Goal: Task Accomplishment & Management: Manage account settings

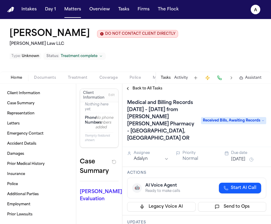
click at [71, 13] on button "Matters" at bounding box center [72, 9] width 21 height 11
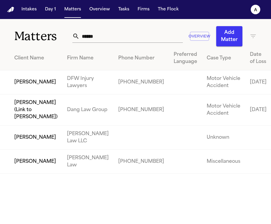
click at [125, 35] on input "******" at bounding box center [130, 36] width 103 height 13
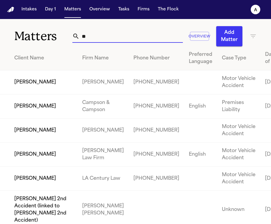
type input "*"
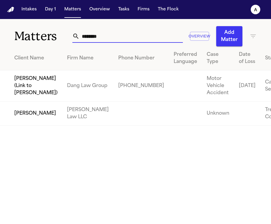
type input "*******"
click at [13, 126] on td "[PERSON_NAME]" at bounding box center [31, 114] width 62 height 24
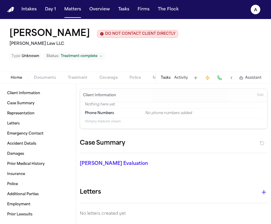
click at [48, 78] on span "Documents" at bounding box center [45, 78] width 22 height 5
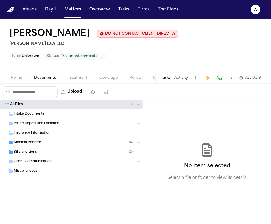
click at [57, 142] on div "Medical Records ( 4 )" at bounding box center [78, 142] width 128 height 5
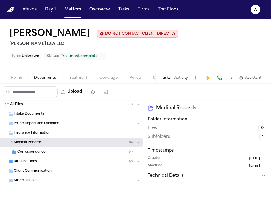
click at [65, 144] on div "Medical Records ( 4 )" at bounding box center [78, 142] width 128 height 5
click at [62, 152] on div "Correspondence ( 4 )" at bounding box center [79, 152] width 124 height 5
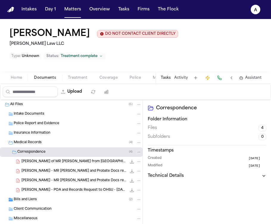
click at [65, 144] on div "Medical Records ( 4 )" at bounding box center [78, 142] width 128 height 5
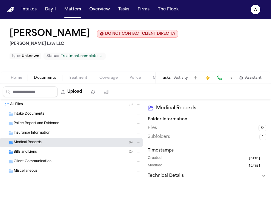
click at [65, 146] on div "Medical Records ( 4 )" at bounding box center [78, 142] width 128 height 5
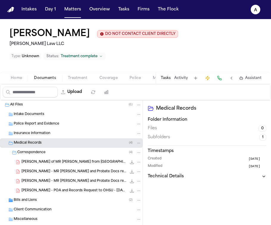
click at [15, 79] on span "Home" at bounding box center [16, 78] width 11 height 5
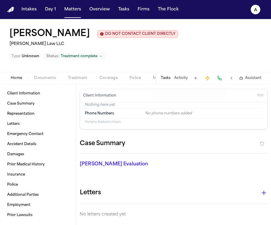
click at [51, 78] on span "Documents" at bounding box center [45, 78] width 22 height 5
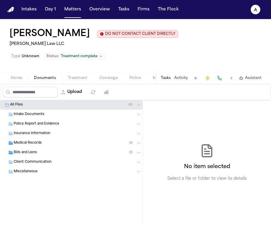
click at [54, 113] on div "Intake Documents" at bounding box center [78, 114] width 128 height 5
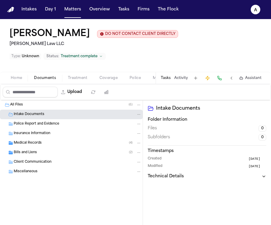
click at [55, 123] on span "Police Report and Evidence" at bounding box center [37, 123] width 46 height 5
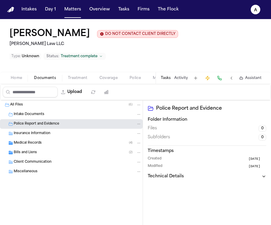
click at [70, 143] on div "Medical Records ( 4 )" at bounding box center [78, 142] width 128 height 5
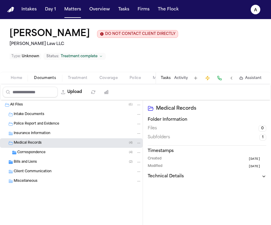
click at [42, 153] on span "Correspondence" at bounding box center [31, 152] width 28 height 5
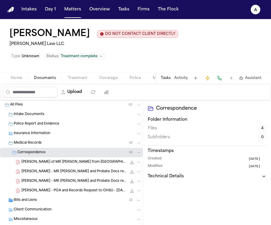
click at [42, 153] on span "Correspondence" at bounding box center [31, 152] width 28 height 5
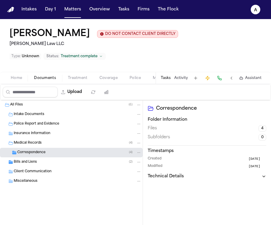
click at [42, 153] on span "Correspondence" at bounding box center [31, 152] width 28 height 5
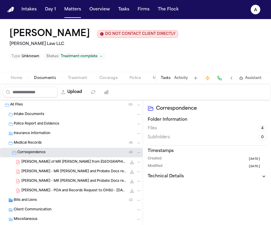
scroll to position [14, 0]
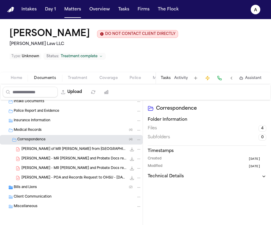
click at [168, 75] on div "Tasks Activity Assistant" at bounding box center [210, 78] width 111 height 12
click at [168, 79] on button "Tasks" at bounding box center [166, 78] width 10 height 5
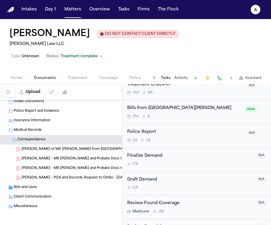
scroll to position [248, 0]
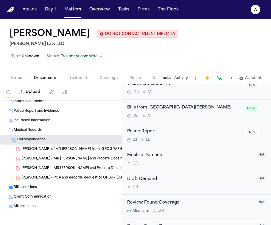
click at [185, 123] on div "Bills from Providence Newberg Medical Center 21d A Done" at bounding box center [196, 111] width 149 height 24
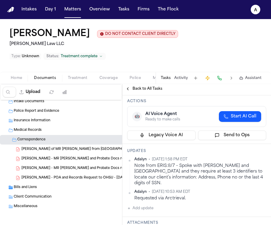
scroll to position [61, 0]
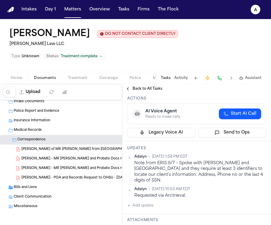
click at [151, 202] on button "Add update" at bounding box center [140, 205] width 26 height 7
click at [146, 204] on textarea "Add your update" at bounding box center [200, 210] width 127 height 12
type textarea "**********"
click at [139, 222] on button "Private" at bounding box center [139, 224] width 5 height 5
click at [255, 221] on button "Add" at bounding box center [258, 224] width 12 height 7
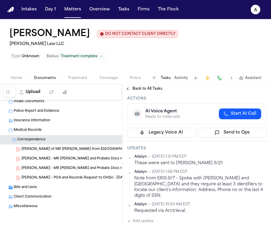
click at [145, 90] on span "Back to All Tasks" at bounding box center [147, 88] width 30 height 5
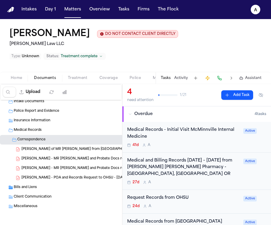
click at [194, 146] on div "41d A" at bounding box center [183, 145] width 113 height 5
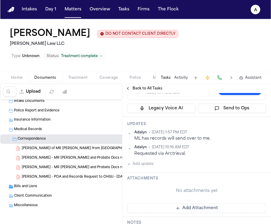
scroll to position [71, 0]
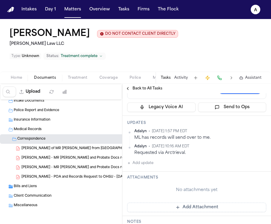
click at [133, 80] on span "Police" at bounding box center [134, 78] width 11 height 5
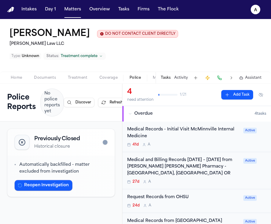
click at [167, 79] on button "Tasks" at bounding box center [166, 78] width 10 height 5
click at [70, 12] on button "Matters" at bounding box center [72, 9] width 21 height 11
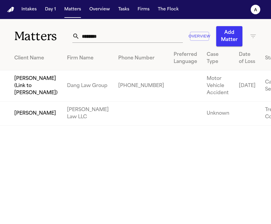
click at [115, 32] on input "*******" at bounding box center [130, 36] width 103 height 13
drag, startPoint x: 111, startPoint y: 43, endPoint x: 83, endPoint y: 38, distance: 28.5
click at [83, 38] on div "******* Overview Add Matter" at bounding box center [164, 36] width 184 height 20
drag, startPoint x: 105, startPoint y: 37, endPoint x: 41, endPoint y: 37, distance: 63.7
click at [41, 37] on div "Matters ******* Overview Add Matter" at bounding box center [135, 32] width 271 height 27
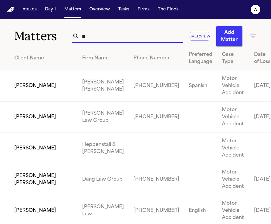
type input "*"
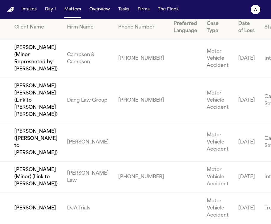
scroll to position [71, 0]
type input "******"
click at [36, 205] on td "[PERSON_NAME]" at bounding box center [31, 208] width 62 height 31
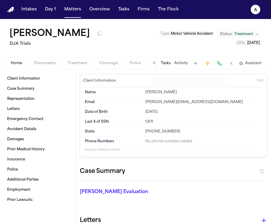
click at [168, 58] on div "Tasks Activity Assistant" at bounding box center [210, 63] width 111 height 12
click at [168, 65] on button "Tasks" at bounding box center [166, 63] width 10 height 5
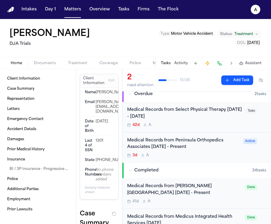
scroll to position [5, 0]
click at [209, 152] on div "Medical Records from Peninsula Orthopedics Associates 05/02/25 - Present 3d A" at bounding box center [183, 147] width 113 height 21
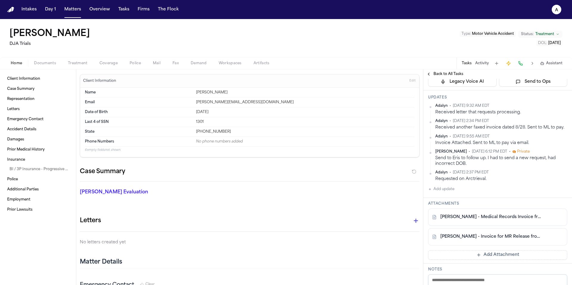
scroll to position [81, 0]
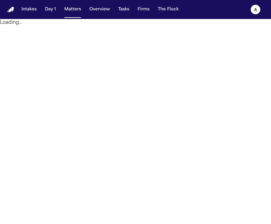
click at [73, 10] on button "Matters" at bounding box center [72, 9] width 21 height 11
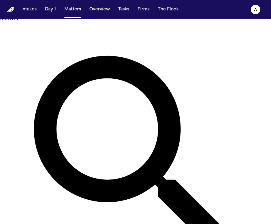
type input "******"
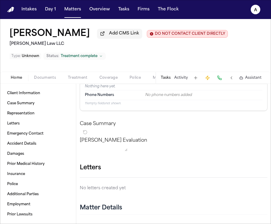
scroll to position [21, 0]
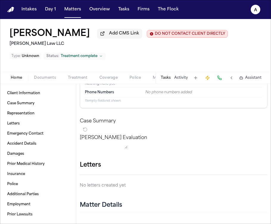
click at [168, 79] on button "Tasks" at bounding box center [166, 78] width 10 height 5
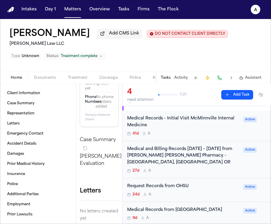
scroll to position [0, 0]
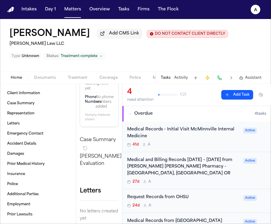
click at [46, 80] on span "Documents" at bounding box center [45, 78] width 22 height 5
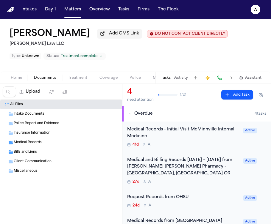
click at [45, 144] on div "Medical Records ( 4 )" at bounding box center [78, 142] width 128 height 5
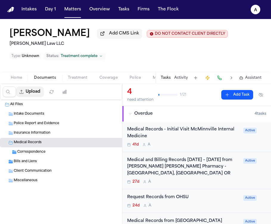
click at [33, 97] on button "Upload" at bounding box center [30, 92] width 28 height 11
select select "**********"
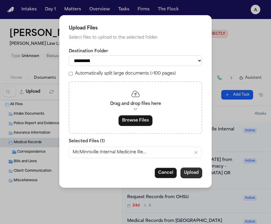
click at [190, 174] on button "Upload" at bounding box center [191, 173] width 22 height 11
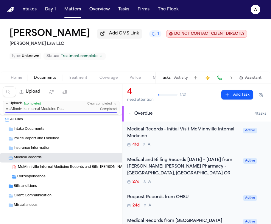
click at [56, 188] on div "Bills and Liens ( 2 )" at bounding box center [78, 186] width 128 height 5
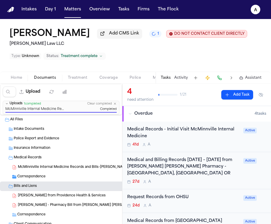
click at [73, 197] on span "L. Adamek - Bills from Providence Health & Services" at bounding box center [62, 196] width 88 height 5
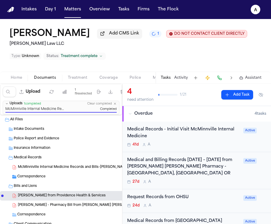
click at [75, 197] on span "L. Adamek - Bills from Providence Health & Services" at bounding box center [62, 196] width 88 height 5
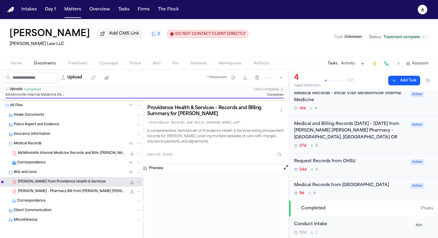
scroll to position [32, 0]
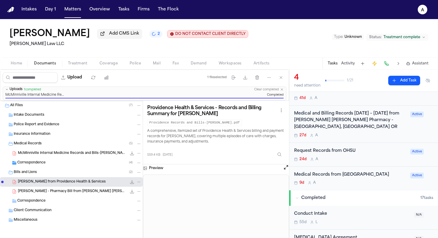
click at [271, 136] on div "27d A" at bounding box center [350, 135] width 113 height 5
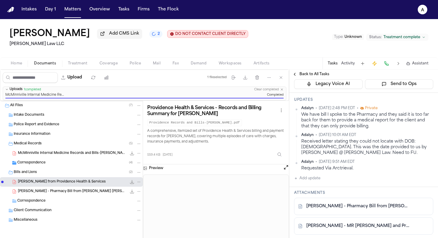
scroll to position [110, 0]
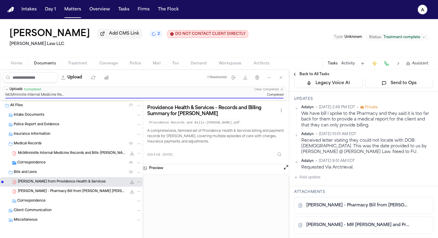
click at [271, 177] on div "Adalyn • Aug 6, 2025 2:48 PM EDT • Private We have bill I spoke to the Pharmacy…" at bounding box center [363, 143] width 139 height 76
click at [271, 178] on button "Add update" at bounding box center [307, 177] width 26 height 7
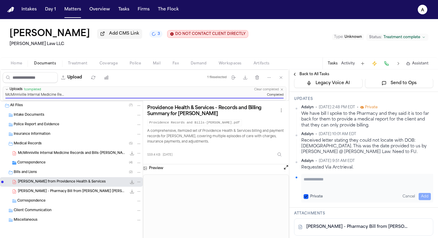
click at [271, 184] on textarea "Add your update" at bounding box center [366, 182] width 127 height 12
click at [271, 195] on div "Private Cancel Add" at bounding box center [367, 188] width 132 height 29
click at [271, 195] on button "Private" at bounding box center [305, 196] width 5 height 5
click at [271, 180] on textarea "Add your update" at bounding box center [366, 182] width 127 height 12
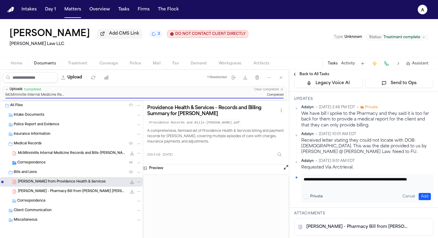
type textarea "**********"
click at [271, 197] on div "**********" at bounding box center [367, 188] width 132 height 29
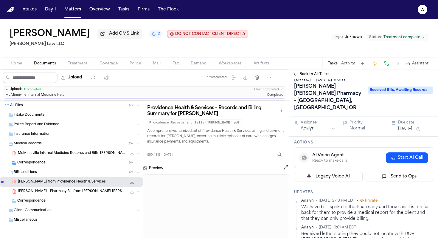
scroll to position [9, 0]
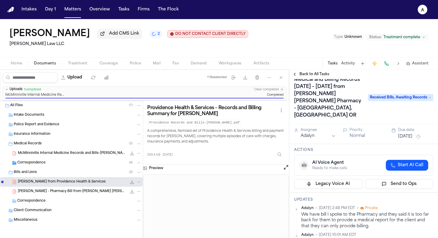
click at [271, 139] on button "[DATE]" at bounding box center [405, 136] width 14 height 6
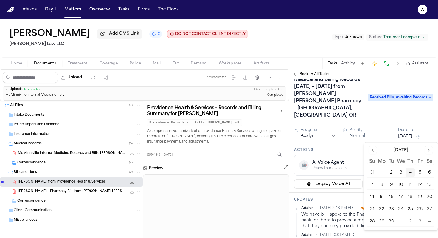
click at [271, 150] on button "Go to next month" at bounding box center [428, 150] width 8 height 8
click at [271, 145] on div "October 2025 Su Mo Tu We Th Fr Sa 28 29 30 1 2 3 4 5 6 7 8 9 10 11 12 13 14 15 …" at bounding box center [400, 186] width 74 height 88
click at [271, 151] on button "Go to previous month" at bounding box center [372, 150] width 8 height 8
click at [271, 186] on button "9" at bounding box center [391, 185] width 10 height 10
click at [271, 114] on div "Medical and Billing Records 8/1/2023 – 6/6/2024 from Fred Meyer Pharmacy - Port…" at bounding box center [363, 97] width 139 height 45
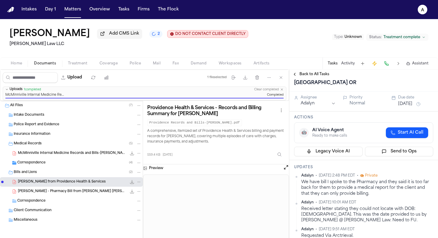
scroll to position [61, 0]
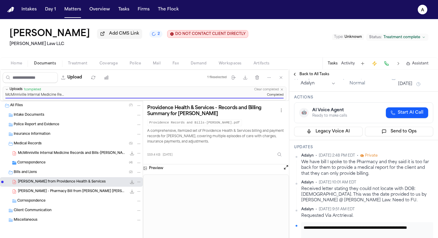
click at [271, 76] on span "Back to All Tasks" at bounding box center [314, 74] width 30 height 5
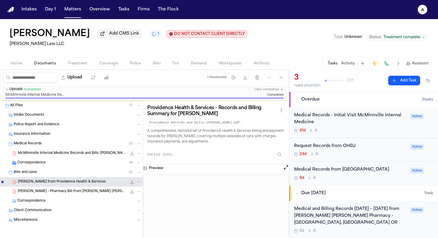
click at [271, 126] on div "Medical Records - Initial Visit McMinnville Internal Medicine" at bounding box center [350, 119] width 113 height 14
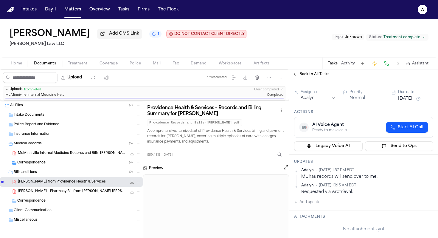
scroll to position [17, 0]
click at [271, 203] on button "Add update" at bounding box center [307, 202] width 26 height 7
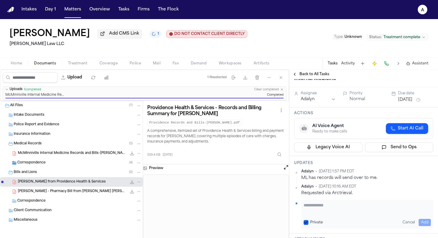
click at [271, 221] on div "Private Cancel Add" at bounding box center [367, 213] width 132 height 29
click at [271, 221] on button "Private" at bounding box center [305, 222] width 5 height 5
click at [271, 209] on textarea "Add your update" at bounding box center [366, 208] width 127 height 12
type textarea "*"
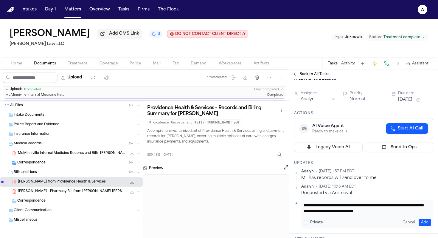
type textarea "**********"
click at [271, 222] on button "Add" at bounding box center [424, 221] width 12 height 7
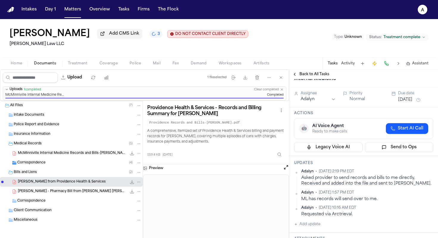
scroll to position [0, 0]
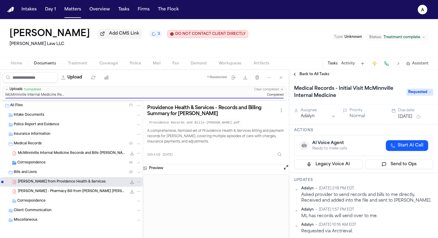
click at [271, 115] on button "Jul 25, 2025" at bounding box center [405, 117] width 14 height 6
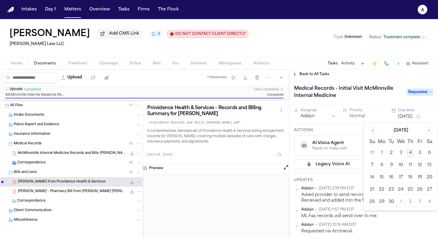
click at [271, 150] on button "4" at bounding box center [410, 153] width 10 height 10
click at [271, 91] on span "Requested" at bounding box center [419, 91] width 27 height 7
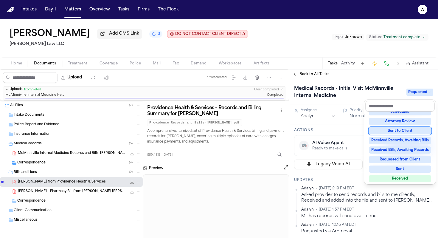
scroll to position [93, 0]
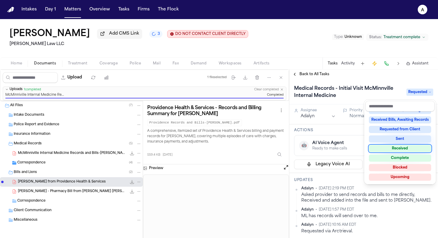
click at [271, 149] on div "Received" at bounding box center [400, 148] width 62 height 7
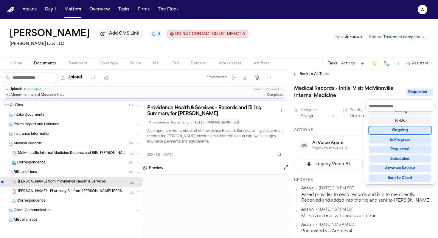
scroll to position [13, 0]
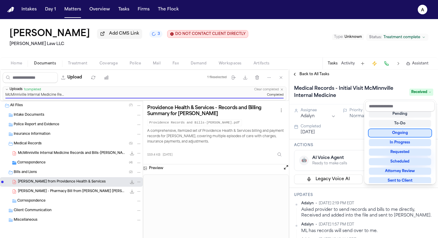
click at [38, 143] on div "Upload 1 file selected Move files Download files Delete files More actions Clea…" at bounding box center [219, 153] width 438 height 168
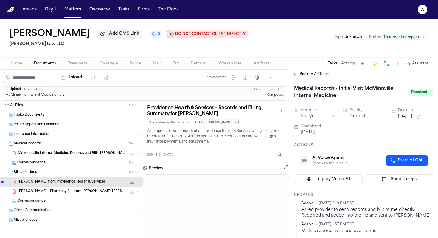
click at [40, 145] on span "Medical Records" at bounding box center [28, 143] width 28 height 5
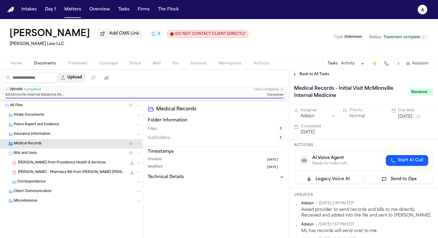
click at [85, 78] on button "Upload" at bounding box center [72, 77] width 28 height 11
select select "**********"
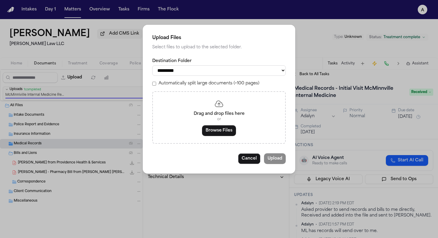
drag, startPoint x: 50, startPoint y: 63, endPoint x: 10, endPoint y: 21, distance: 58.3
click at [30, 50] on div "**********" at bounding box center [219, 119] width 438 height 238
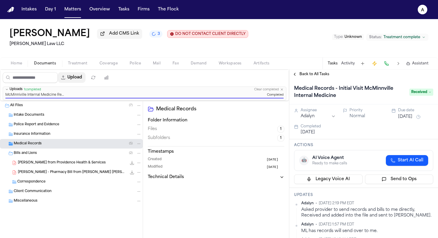
click at [81, 78] on button "Upload" at bounding box center [72, 77] width 28 height 11
select select "**********"
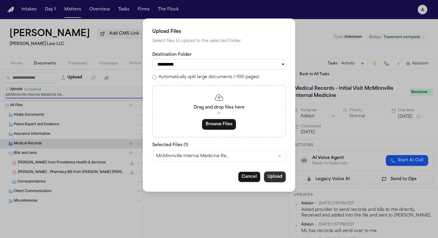
click at [271, 180] on button "Upload" at bounding box center [275, 176] width 22 height 11
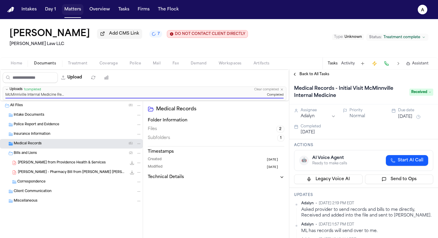
click at [76, 11] on button "Matters" at bounding box center [72, 9] width 21 height 11
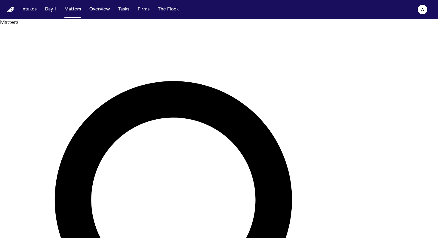
drag, startPoint x: 220, startPoint y: 38, endPoint x: 136, endPoint y: 26, distance: 84.8
type input "**********"
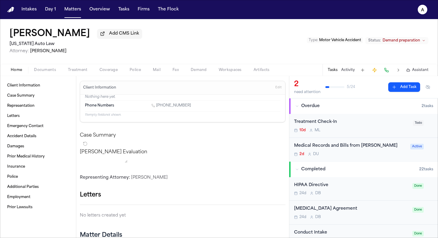
click at [271, 156] on div "2d D U" at bounding box center [350, 154] width 113 height 5
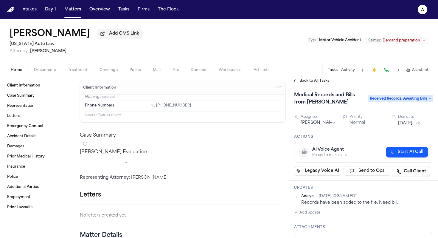
click at [49, 70] on span "Documents" at bounding box center [45, 70] width 22 height 5
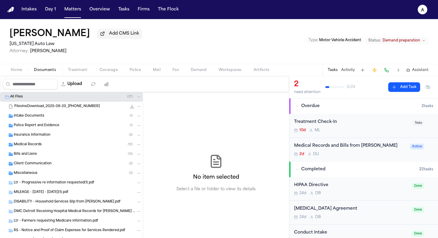
click at [44, 146] on div "Medical Records ( 12 )" at bounding box center [78, 144] width 128 height 5
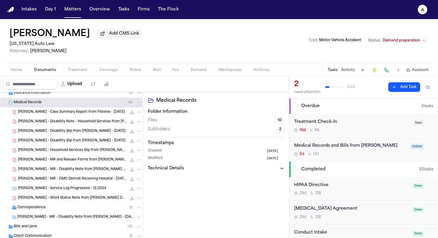
scroll to position [42, 0]
click at [271, 155] on div "2d D U" at bounding box center [350, 154] width 113 height 5
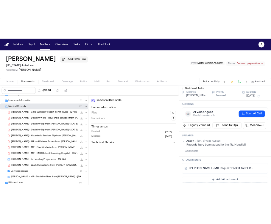
scroll to position [35, 0]
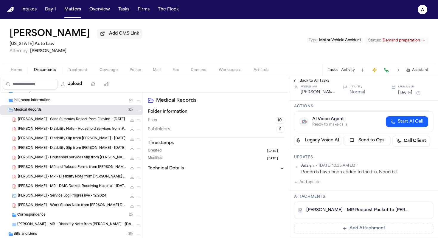
click at [82, 169] on span "K. Holt - MR and Release Forms from Dr. Anil Goel - 7.16.25 to 8.5.25" at bounding box center [72, 167] width 109 height 5
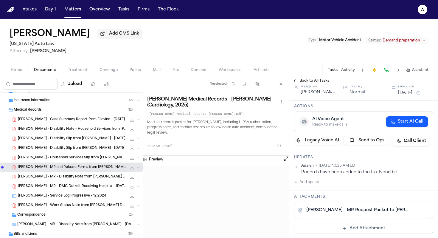
click at [129, 166] on icon "File: K. Holt - MR and Release Forms from Dr. Anil Goel - 7.16.25 to 8.5.25" at bounding box center [131, 167] width 5 height 5
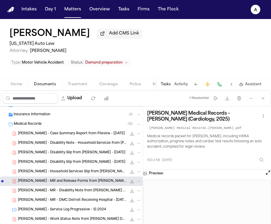
click at [164, 82] on button "Tasks" at bounding box center [166, 84] width 10 height 5
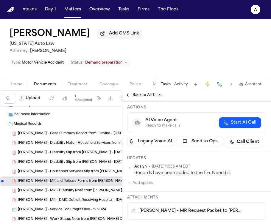
scroll to position [44, 0]
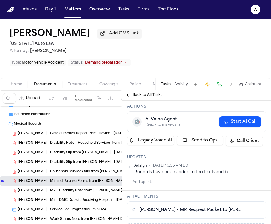
click at [146, 179] on button "Add update" at bounding box center [140, 182] width 26 height 7
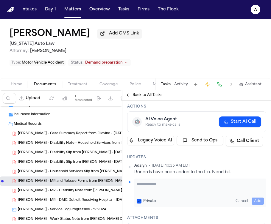
click at [149, 181] on textarea "Add your update" at bounding box center [200, 187] width 127 height 12
click at [138, 199] on button "Private" at bounding box center [139, 201] width 5 height 5
click at [169, 181] on textarea "**********" at bounding box center [198, 187] width 123 height 12
type textarea "**********"
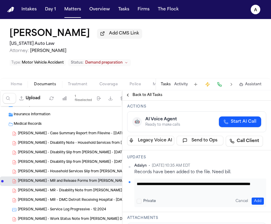
click at [262, 186] on div "**********" at bounding box center [196, 182] width 149 height 62
click at [252, 198] on button "Add" at bounding box center [258, 201] width 12 height 7
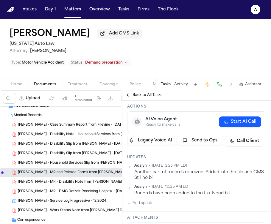
scroll to position [46, 0]
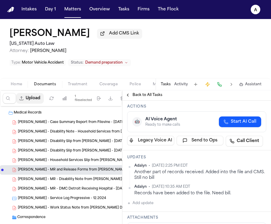
click at [32, 93] on button "Upload" at bounding box center [30, 98] width 28 height 11
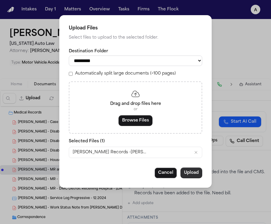
click at [191, 177] on button "Upload" at bounding box center [191, 173] width 22 height 11
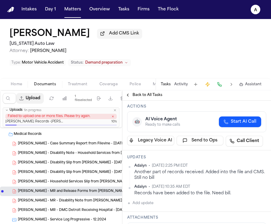
click at [35, 93] on button "Upload" at bounding box center [30, 98] width 28 height 11
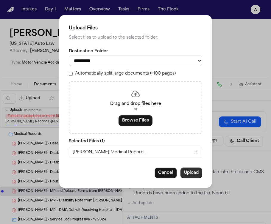
click at [197, 177] on button "Upload" at bounding box center [191, 173] width 22 height 11
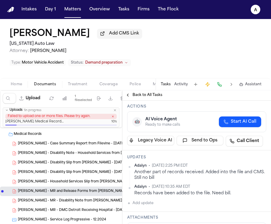
click at [113, 115] on icon "button" at bounding box center [112, 116] width 3 height 3
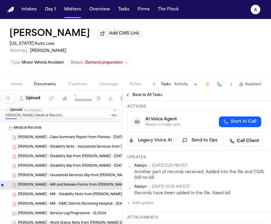
click at [118, 108] on button "Uploads 1 in progress" at bounding box center [61, 111] width 116 height 6
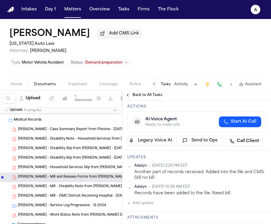
click at [77, 108] on button "Uploads 1 in progress" at bounding box center [61, 111] width 116 height 6
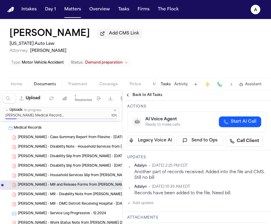
click at [116, 109] on icon "button" at bounding box center [115, 111] width 4 height 4
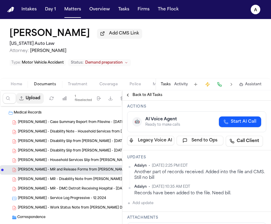
click at [29, 93] on button "Upload" at bounding box center [30, 98] width 28 height 11
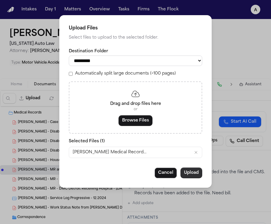
click at [187, 177] on button "Upload" at bounding box center [191, 173] width 22 height 11
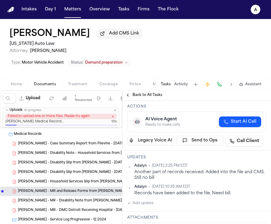
click at [115, 114] on div "Failed to upload one or more files. Please try again." at bounding box center [60, 117] width 111 height 6
click at [112, 115] on icon "button" at bounding box center [112, 116] width 3 height 3
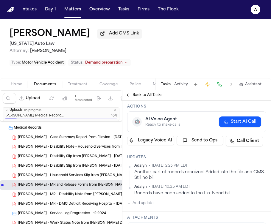
click at [116, 109] on icon "button" at bounding box center [115, 111] width 4 height 4
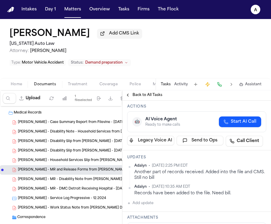
click at [104, 51] on span "Attorney: Derek Brackon" at bounding box center [76, 51] width 132 height 6
click at [79, 13] on button "Matters" at bounding box center [72, 9] width 21 height 11
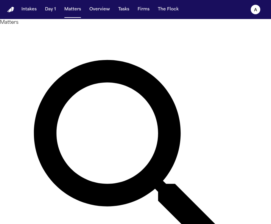
drag, startPoint x: 122, startPoint y: 37, endPoint x: 51, endPoint y: 34, distance: 70.6
click at [51, 34] on div "**********" at bounding box center [135, 165] width 271 height 292
type input "*"
type input "*********"
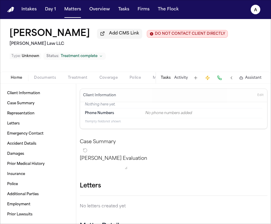
click at [169, 79] on button "Tasks" at bounding box center [166, 78] width 10 height 5
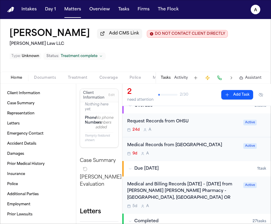
scroll to position [2, 0]
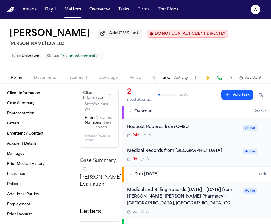
click at [211, 138] on div "24d A" at bounding box center [183, 135] width 113 height 5
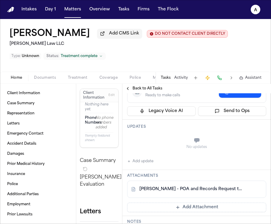
scroll to position [62, 0]
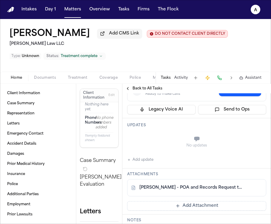
click at [216, 190] on link "L. Adamek - POA and Records Request to OHSU - 7.24.25" at bounding box center [190, 188] width 103 height 6
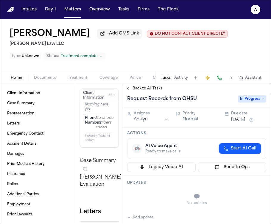
scroll to position [0, 0]
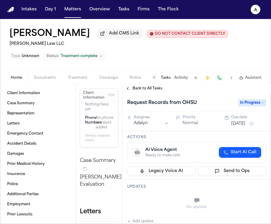
click at [254, 107] on span "In Progress" at bounding box center [252, 102] width 28 height 7
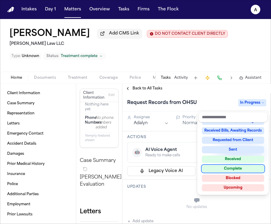
click at [236, 170] on div "Complete" at bounding box center [233, 169] width 62 height 7
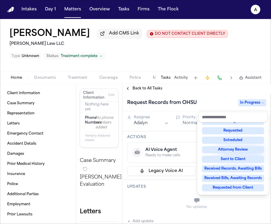
scroll to position [7, 0]
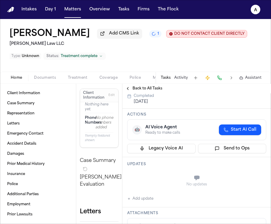
scroll to position [39, 0]
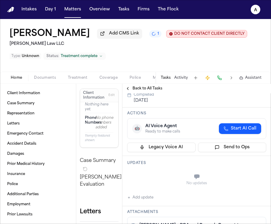
click at [144, 90] on span "Back to All Tasks" at bounding box center [147, 88] width 30 height 5
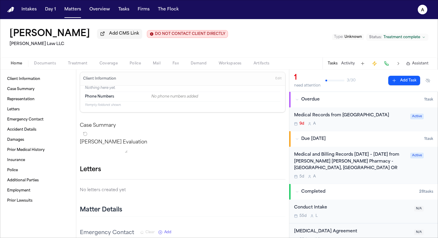
click at [271, 171] on div "Medical and Billing Records 8/1/2023 – 6/6/2024 from Fred Meyer Pharmacy - Port…" at bounding box center [350, 161] width 113 height 20
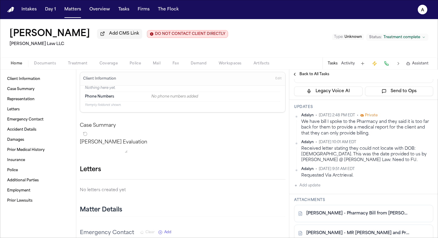
scroll to position [103, 0]
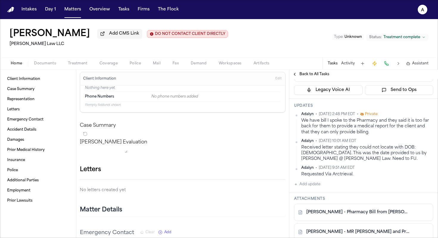
click at [271, 187] on div "Adalyn • Aug 6, 2025 2:48 PM EDT • Private We have bill I spoke to the Pharmacy…" at bounding box center [363, 150] width 139 height 76
click at [271, 186] on button "Add update" at bounding box center [307, 183] width 26 height 7
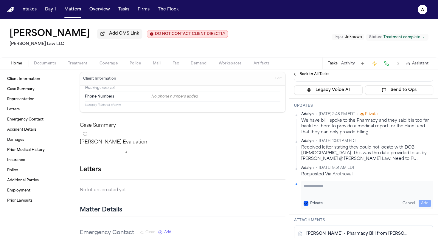
click at [271, 185] on textarea "Add your update" at bounding box center [366, 189] width 127 height 12
type textarea "*"
type textarea "**********"
click at [271, 203] on button "Private" at bounding box center [305, 203] width 5 height 5
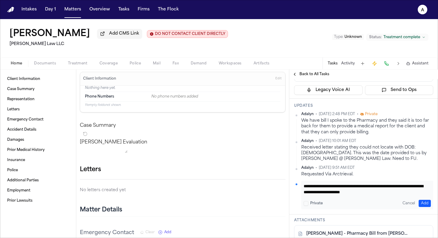
click at [271, 202] on button "Add" at bounding box center [424, 202] width 12 height 7
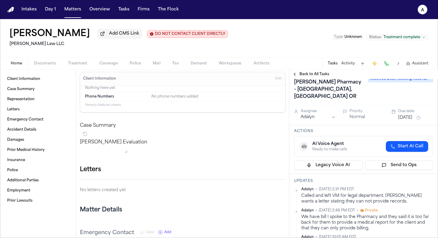
scroll to position [3, 0]
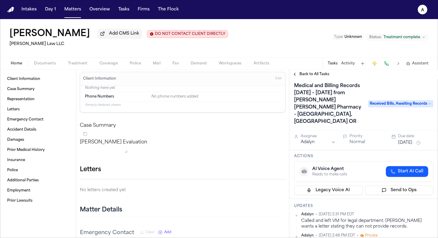
click at [271, 144] on button "[DATE]" at bounding box center [405, 143] width 14 height 6
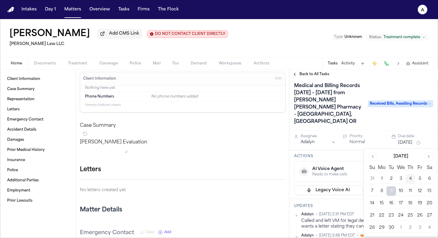
click at [271, 191] on button "9" at bounding box center [391, 191] width 10 height 10
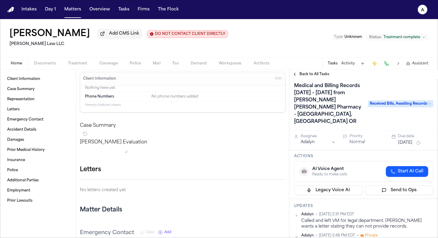
click at [271, 150] on div "Assignee Adalyn Priority Normal Due date Sep 9, 2025" at bounding box center [363, 140] width 149 height 20
click at [271, 75] on span "Back to All Tasks" at bounding box center [314, 74] width 30 height 5
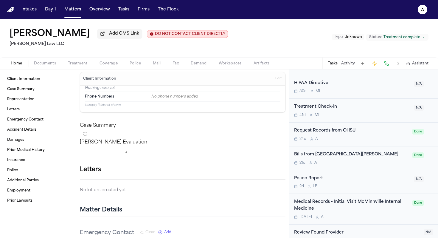
scroll to position [161, 0]
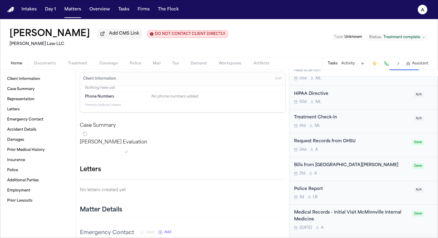
click at [271, 152] on div "24d A" at bounding box center [351, 149] width 115 height 5
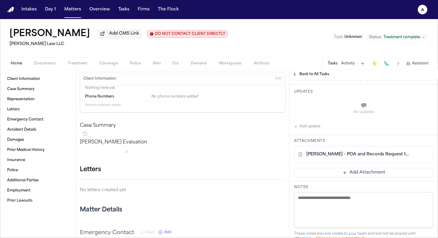
scroll to position [99, 0]
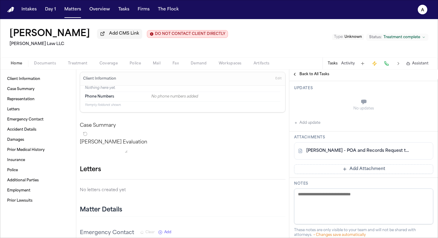
click at [271, 150] on link "L. Adamek - POA and Records Request to OHSU - 7.24.25" at bounding box center [357, 151] width 103 height 6
click at [271, 122] on div "No updates Add update" at bounding box center [363, 110] width 139 height 32
click at [271, 123] on div "No updates Add update" at bounding box center [363, 110] width 139 height 32
click at [271, 122] on button "Add update" at bounding box center [307, 122] width 26 height 7
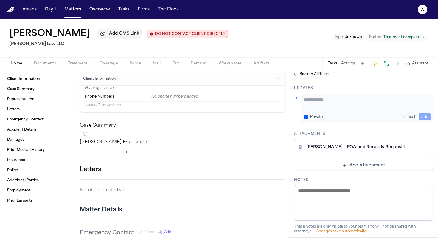
click at [271, 122] on div "Private Cancel Add" at bounding box center [367, 108] width 132 height 29
click at [271, 106] on textarea "Add your update" at bounding box center [366, 102] width 127 height 12
click at [271, 99] on textarea "**********" at bounding box center [364, 102] width 123 height 12
type textarea "**********"
click at [271, 116] on button "Private" at bounding box center [305, 116] width 5 height 5
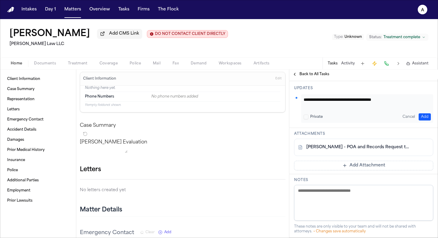
click at [271, 117] on button "Add" at bounding box center [424, 116] width 12 height 7
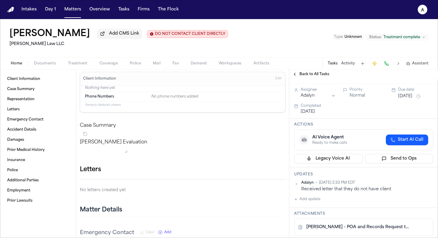
scroll to position [0, 0]
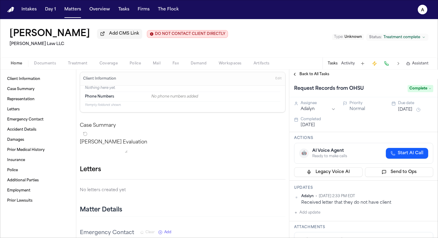
click at [271, 74] on span "Back to All Tasks" at bounding box center [314, 74] width 30 height 5
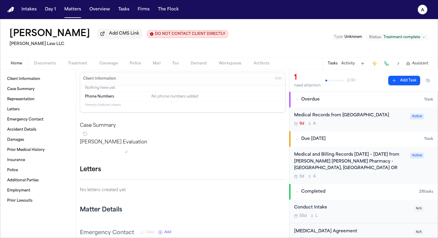
click at [271, 126] on div "9d A" at bounding box center [350, 123] width 113 height 5
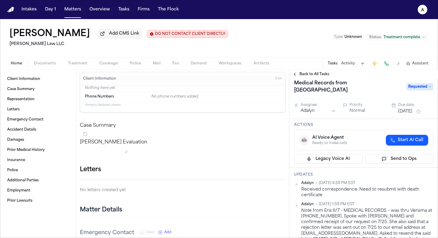
scroll to position [9, 0]
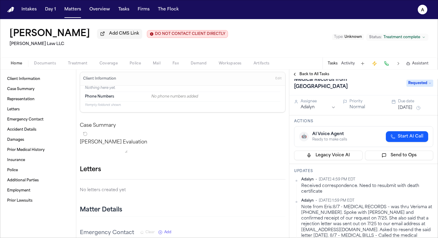
click at [271, 191] on div "Received correspondence. Need to resubmit with death certificate" at bounding box center [367, 189] width 132 height 12
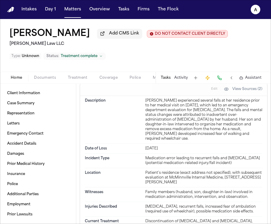
scroll to position [202, 0]
click at [168, 79] on button "Tasks" at bounding box center [166, 78] width 10 height 5
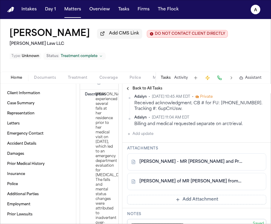
scroll to position [203, 0]
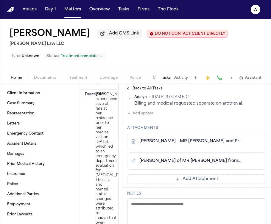
click at [221, 139] on link "L. Adamek - MR Request and Probate Docs re Willamette Valley MC - Undated" at bounding box center [190, 142] width 103 height 6
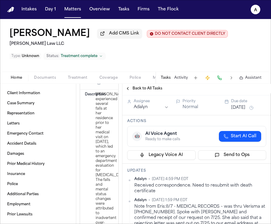
scroll to position [0, 0]
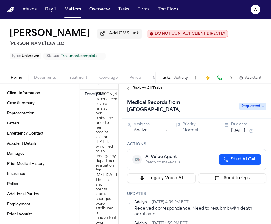
click at [152, 91] on span "Back to All Tasks" at bounding box center [147, 88] width 30 height 5
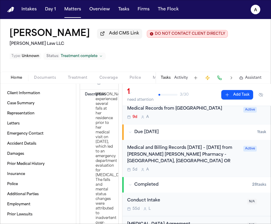
scroll to position [26, 0]
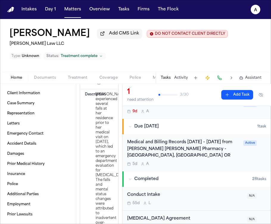
click at [190, 167] on div "Medical and Billing Records 8/1/2023 – 6/6/2024 from Fred Meyer Pharmacy - Port…" at bounding box center [183, 152] width 113 height 27
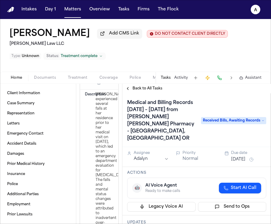
click at [52, 80] on span "Documents" at bounding box center [45, 78] width 22 height 5
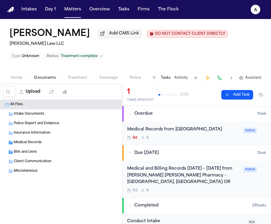
click at [45, 152] on div "Bills and Liens ( 2 )" at bounding box center [78, 152] width 128 height 5
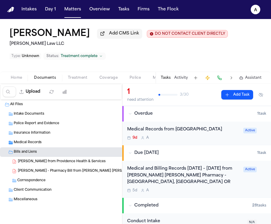
click at [104, 164] on div "L. Adamek - Bills from Providence Health & Services 559.4 KB • PDF" at bounding box center [80, 162] width 124 height 6
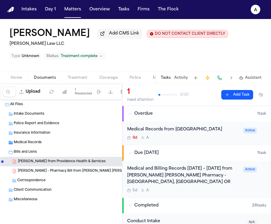
click at [99, 173] on span "L. Adamek - Pharmacy Bill from Fred Meyer - 8.1.23 to 6.6.24" at bounding box center [72, 171] width 109 height 5
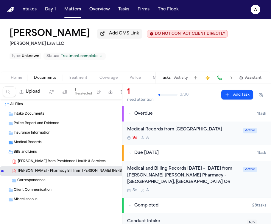
click at [0, 0] on span "110.5 KB • PDF" at bounding box center [0, 0] width 0 height 0
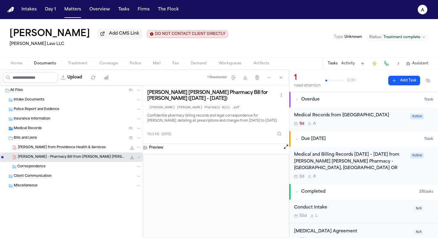
click at [132, 158] on icon "File: L. Adamek - Pharmacy Bill from Fred Meyer - 8.1.23 to 6.6.24" at bounding box center [131, 156] width 5 height 5
click at [47, 131] on div "Medical Records ( 6 )" at bounding box center [78, 128] width 128 height 5
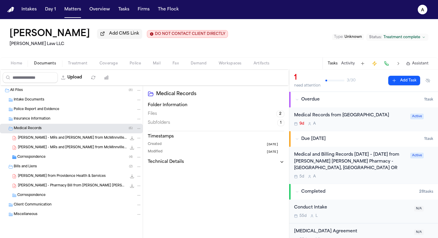
click at [132, 140] on icon "File: L. Adamek - MRs and Bills from McMinnville Internal Medicine - 2023 to 20…" at bounding box center [131, 137] width 5 height 5
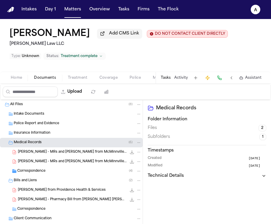
click at [166, 80] on button "Tasks" at bounding box center [166, 78] width 10 height 5
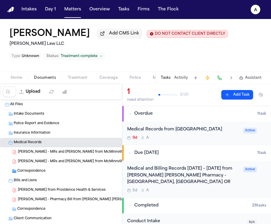
scroll to position [7, 0]
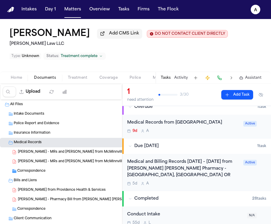
click at [204, 138] on div "Medical Records from Willamette Valley Medical Center 9d A Active" at bounding box center [196, 127] width 149 height 24
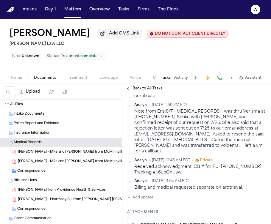
scroll to position [166, 0]
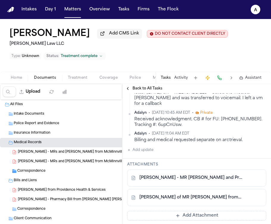
click at [198, 176] on link "L. Adamek - MR Request and Probate Docs re Willamette Valley MC - Undated" at bounding box center [190, 178] width 103 height 6
click at [72, 9] on button "Matters" at bounding box center [72, 9] width 21 height 11
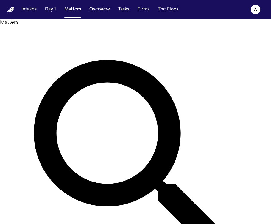
drag, startPoint x: 119, startPoint y: 37, endPoint x: 70, endPoint y: 35, distance: 49.5
click at [70, 35] on div "*********" at bounding box center [135, 165] width 271 height 278
type input "*"
type input "**********"
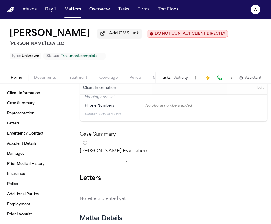
scroll to position [8, 0]
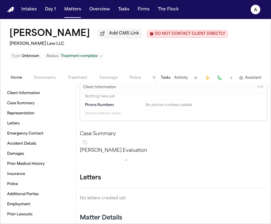
click at [47, 76] on div "Home Documents Treatment Coverage Police Mail Fax Demand Workspaces Artifacts T…" at bounding box center [135, 78] width 271 height 12
click at [47, 80] on span "Documents" at bounding box center [45, 78] width 22 height 5
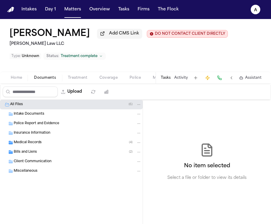
click at [163, 80] on button "Tasks" at bounding box center [166, 78] width 10 height 5
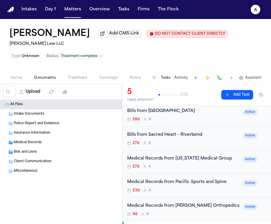
scroll to position [19, 0]
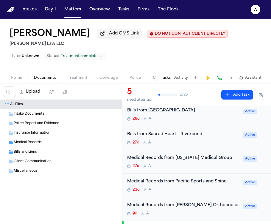
click at [180, 191] on div "23d A" at bounding box center [183, 190] width 113 height 5
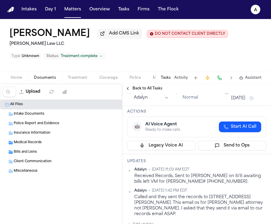
scroll to position [35, 0]
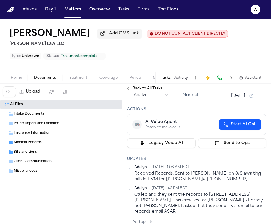
click at [209, 181] on div "Received Records, Sent to [PERSON_NAME] on 8/8 awaiting bills left VM for [PERS…" at bounding box center [200, 177] width 132 height 12
click at [209, 180] on div "Received Records, Sent to [PERSON_NAME] on 8/8 awaiting bills left VM for [PERS…" at bounding box center [200, 177] width 132 height 12
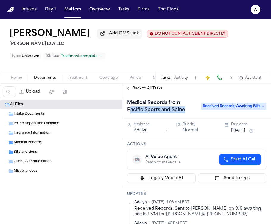
drag, startPoint x: 186, startPoint y: 113, endPoint x: 128, endPoint y: 111, distance: 58.1
click at [128, 111] on h1 "Medical Records from Pacific Sports and Spine" at bounding box center [161, 106] width 73 height 17
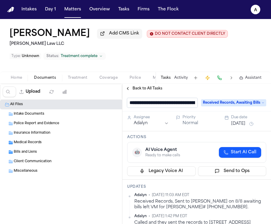
scroll to position [0, 53]
click at [184, 107] on input "**********" at bounding box center [159, 103] width 65 height 10
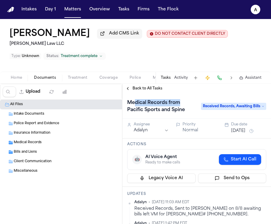
drag, startPoint x: 193, startPoint y: 107, endPoint x: 135, endPoint y: 107, distance: 58.1
click at [135, 107] on div "Medical Records from Pacific Sports and Spine Received Records, Awaiting Bills" at bounding box center [196, 106] width 139 height 17
click at [193, 109] on div "Medical Records from Pacific Sports and Spine Received Records, Awaiting Bills" at bounding box center [196, 106] width 139 height 17
drag, startPoint x: 190, startPoint y: 115, endPoint x: 127, endPoint y: 112, distance: 62.3
click at [127, 112] on h1 "Medical Records from Pacific Sports and Spine" at bounding box center [161, 106] width 73 height 17
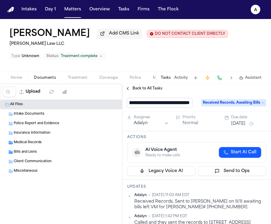
click at [134, 105] on input "**********" at bounding box center [159, 103] width 65 height 10
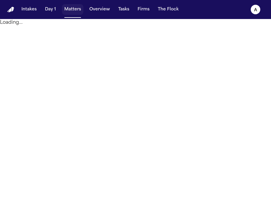
click at [75, 11] on button "Matters" at bounding box center [72, 9] width 21 height 11
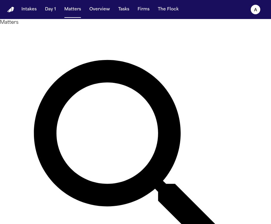
type input "**********"
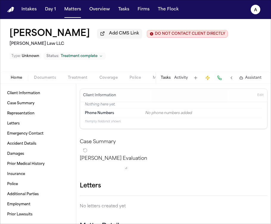
scroll to position [10, 0]
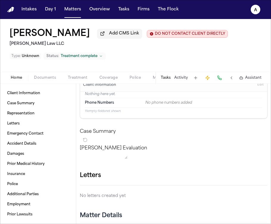
click at [168, 75] on div "Tasks Activity Assistant" at bounding box center [210, 78] width 111 height 12
click at [169, 77] on button "Tasks" at bounding box center [166, 78] width 10 height 5
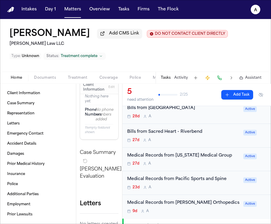
scroll to position [45, 0]
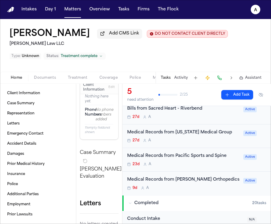
click at [182, 169] on div "Medical Records from Pacific Sports and Spine 23d A Active" at bounding box center [196, 160] width 149 height 24
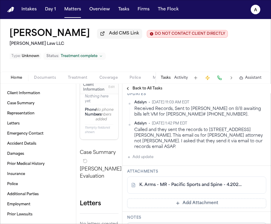
scroll to position [105, 0]
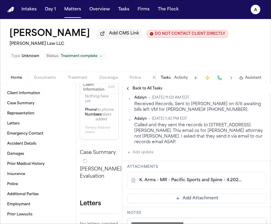
click at [187, 181] on link "K. Arms - MR - Pacific Sports and Spine - 4.2023 to 6.2023" at bounding box center [190, 181] width 103 height 6
click at [152, 156] on button "Add update" at bounding box center [140, 152] width 26 height 7
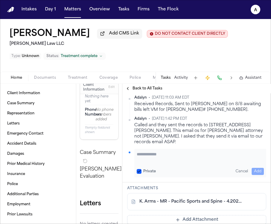
click at [149, 157] on textarea "Add your update" at bounding box center [200, 158] width 127 height 12
paste textarea "**********"
click at [151, 157] on textarea "**********" at bounding box center [198, 158] width 123 height 12
click at [191, 158] on textarea "**********" at bounding box center [198, 158] width 123 height 12
click at [137, 170] on button "Private" at bounding box center [139, 171] width 5 height 5
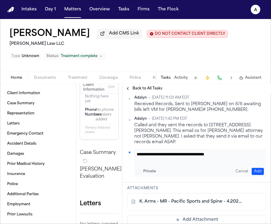
click at [152, 157] on textarea "**********" at bounding box center [198, 158] width 123 height 12
type textarea "**********"
click at [252, 171] on button "Add" at bounding box center [258, 171] width 12 height 7
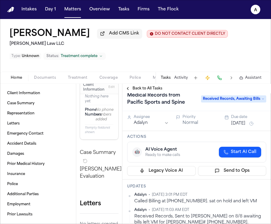
scroll to position [0, 0]
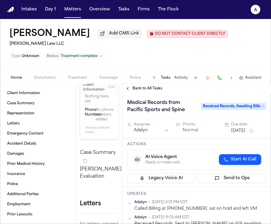
click at [243, 133] on button "[DATE]" at bounding box center [238, 131] width 14 height 6
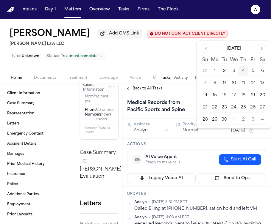
click at [261, 49] on button "Go to next month" at bounding box center [261, 49] width 8 height 8
click at [206, 49] on button "Go to previous month" at bounding box center [206, 49] width 8 height 8
click at [221, 83] on button "9" at bounding box center [224, 84] width 10 height 10
click at [215, 83] on button "8" at bounding box center [215, 84] width 10 height 10
click at [223, 82] on button "9" at bounding box center [224, 84] width 10 height 10
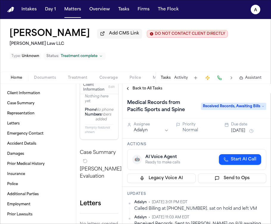
click at [180, 55] on div "[PERSON_NAME] Arms Add CMS Link DO NOT CONTACT CLIENT DIRECTLY DO NOT CONTACT […" at bounding box center [135, 45] width 271 height 53
click at [169, 79] on button "Tasks" at bounding box center [166, 78] width 10 height 5
click at [146, 88] on span "Back to All Tasks" at bounding box center [147, 88] width 30 height 5
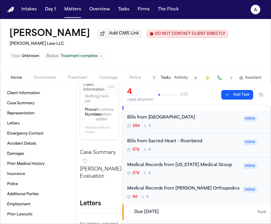
scroll to position [14, 0]
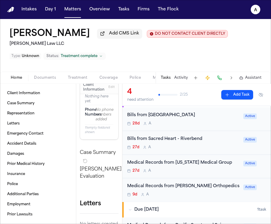
click at [206, 174] on div "27d A" at bounding box center [183, 171] width 113 height 5
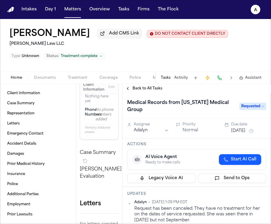
click at [256, 109] on span "Requested" at bounding box center [252, 106] width 27 height 7
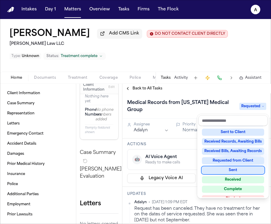
scroll to position [93, 0]
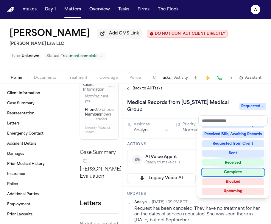
click at [225, 171] on div "Complete" at bounding box center [233, 172] width 62 height 7
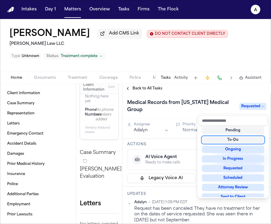
scroll to position [7, 0]
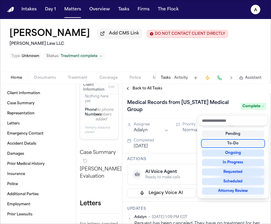
click at [190, 113] on div "Medical Records from [US_STATE] Medical Group Complete" at bounding box center [196, 106] width 139 height 17
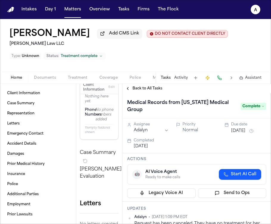
click at [148, 89] on span "Back to All Tasks" at bounding box center [147, 88] width 30 height 5
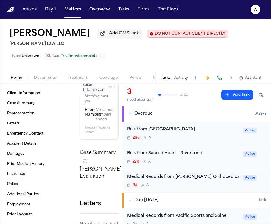
scroll to position [9, 0]
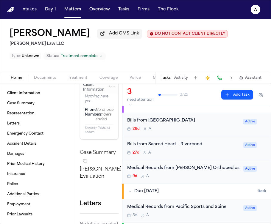
click at [192, 176] on div "9d A" at bounding box center [183, 176] width 113 height 5
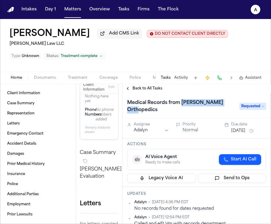
drag, startPoint x: 178, startPoint y: 116, endPoint x: 182, endPoint y: 105, distance: 11.2
click at [182, 105] on h1 "Medical Records from [PERSON_NAME] Orthopedics" at bounding box center [180, 106] width 111 height 17
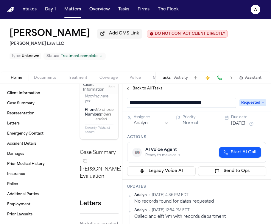
scroll to position [0, 6]
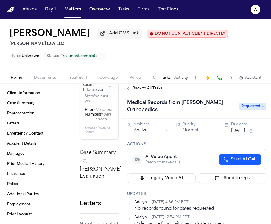
click at [226, 110] on div "Medical Records from [PERSON_NAME] Orthopedics Requested" at bounding box center [196, 105] width 149 height 25
drag, startPoint x: 178, startPoint y: 114, endPoint x: 182, endPoint y: 106, distance: 9.2
click at [182, 106] on h1 "Medical Records from [PERSON_NAME] Orthopedics" at bounding box center [180, 106] width 111 height 17
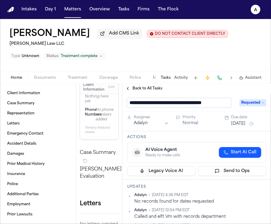
scroll to position [0, 6]
drag, startPoint x: 177, startPoint y: 105, endPoint x: 233, endPoint y: 105, distance: 56.0
click at [233, 105] on div "**********" at bounding box center [196, 103] width 139 height 10
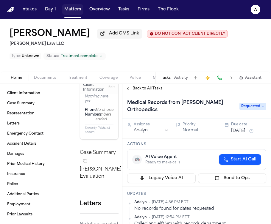
click at [74, 12] on button "Matters" at bounding box center [72, 9] width 21 height 11
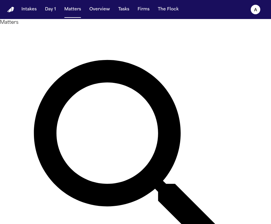
drag, startPoint x: 119, startPoint y: 40, endPoint x: 37, endPoint y: 24, distance: 83.4
click at [37, 24] on div "**********" at bounding box center [135, 165] width 271 height 292
type input "**********"
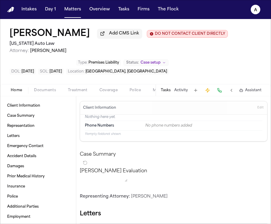
click at [167, 92] on button "Tasks" at bounding box center [166, 90] width 10 height 5
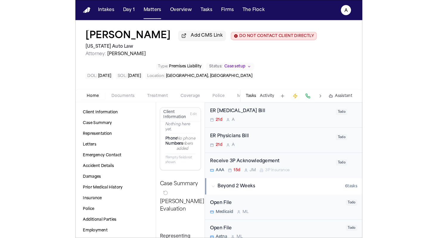
scroll to position [142, 0]
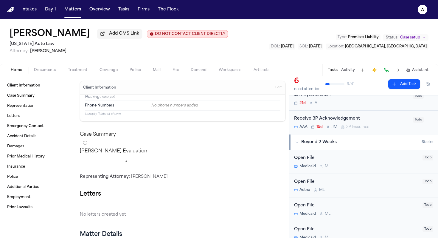
click at [49, 74] on button "Documents" at bounding box center [45, 69] width 34 height 7
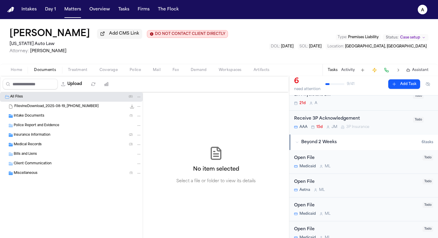
click at [64, 145] on div "Medical Records ( 3 )" at bounding box center [78, 144] width 128 height 5
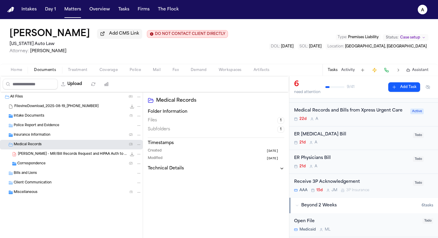
scroll to position [67, 0]
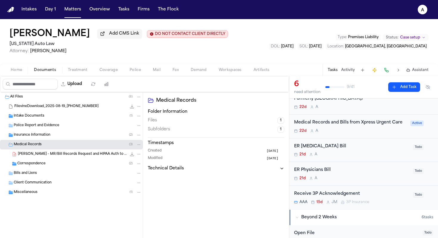
click at [271, 175] on div "ER Physicians Bill 21d A" at bounding box center [351, 173] width 115 height 14
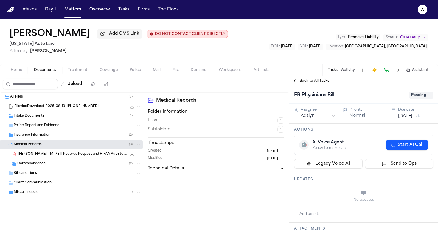
click at [271, 83] on span "Back to All Tasks" at bounding box center [314, 80] width 30 height 5
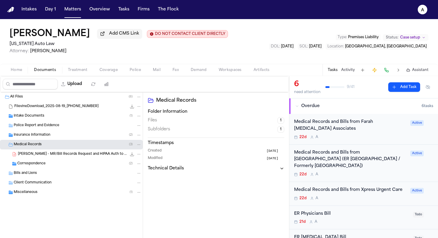
click at [271, 139] on div "22d A" at bounding box center [350, 137] width 113 height 5
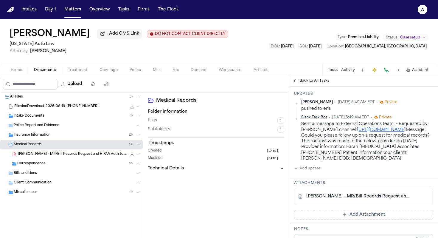
scroll to position [94, 0]
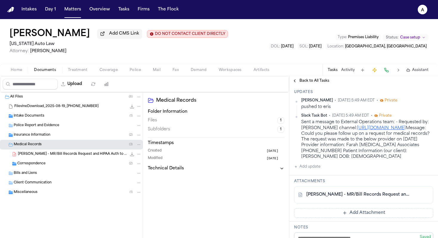
click at [271, 197] on link "[PERSON_NAME] - MR/Bill Records Request and HIPAA Auth to Farah [MEDICAL_DATA] …" at bounding box center [357, 194] width 103 height 6
click at [271, 82] on span "Back to All Tasks" at bounding box center [314, 80] width 30 height 5
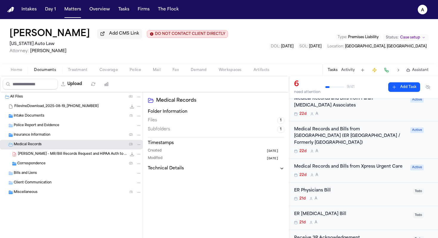
scroll to position [33, 0]
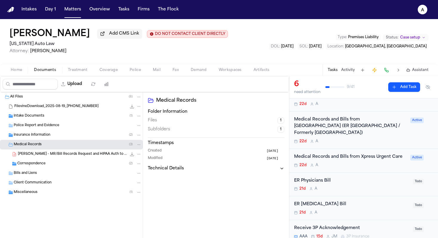
click at [271, 171] on div "Medical Records and Bills from Xpress Urgent Care 22d A Active" at bounding box center [363, 161] width 149 height 24
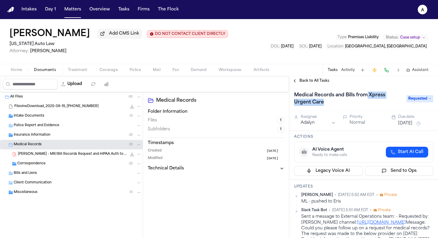
drag, startPoint x: 366, startPoint y: 103, endPoint x: 366, endPoint y: 96, distance: 6.5
click at [271, 96] on h1 "Medical Records and Bills from Xpress Urgent Care" at bounding box center [346, 98] width 111 height 17
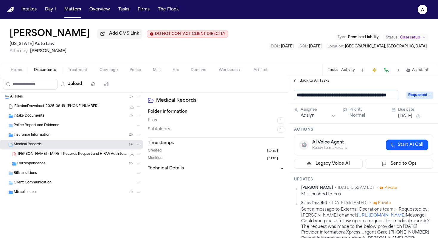
scroll to position [0, 24]
drag, startPoint x: 346, startPoint y: 97, endPoint x: 401, endPoint y: 94, distance: 54.5
click at [271, 95] on div "**********" at bounding box center [363, 95] width 139 height 10
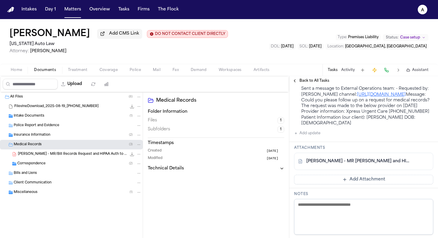
scroll to position [128, 0]
click at [271, 164] on link "[PERSON_NAME] - MR [PERSON_NAME] and HIPAA Auth to Xpress Urgent Care - [DATE]" at bounding box center [357, 161] width 103 height 6
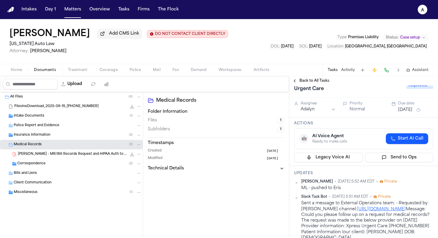
scroll to position [0, 0]
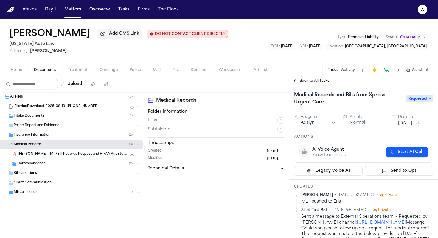
click at [271, 104] on h1 "Medical Records and Bills from Xpress Urgent Care" at bounding box center [346, 98] width 111 height 17
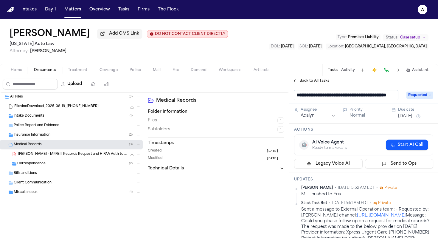
scroll to position [0, 24]
drag, startPoint x: 347, startPoint y: 97, endPoint x: 405, endPoint y: 98, distance: 57.2
click at [271, 99] on div "**********" at bounding box center [363, 95] width 139 height 10
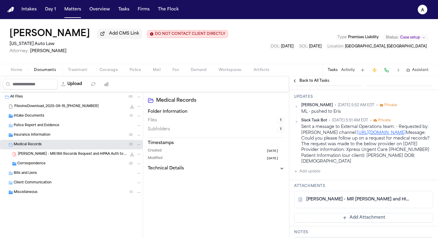
scroll to position [97, 0]
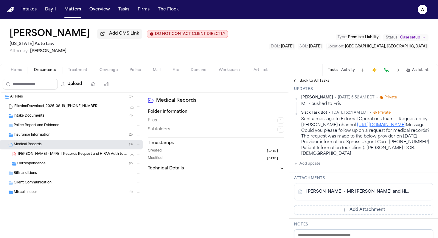
click at [271, 194] on link "[PERSON_NAME] - MR [PERSON_NAME] and HIPAA Auth to Xpress Urgent Care - [DATE]" at bounding box center [357, 191] width 103 height 6
click at [271, 167] on div "[PERSON_NAME] • [DATE] 5:52 AM EDT • Private ML - pushed to [PERSON_NAME] Task …" at bounding box center [363, 131] width 139 height 72
click at [271, 167] on button "Add update" at bounding box center [307, 163] width 26 height 7
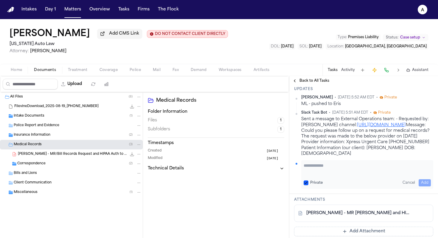
click at [271, 171] on textarea "Add your update" at bounding box center [366, 168] width 127 height 12
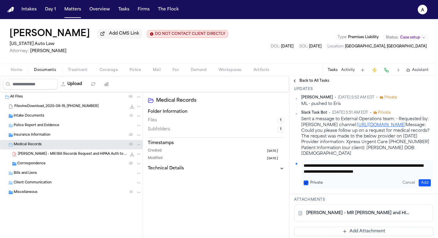
scroll to position [6, 0]
click at [271, 173] on textarea "**********" at bounding box center [364, 168] width 123 height 12
click at [271, 174] on textarea "**********" at bounding box center [364, 168] width 123 height 12
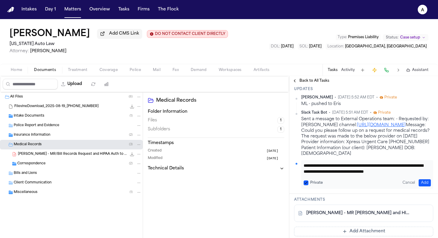
type textarea "**********"
click at [271, 185] on button "Private" at bounding box center [305, 182] width 5 height 5
click at [271, 186] on button "Add" at bounding box center [424, 182] width 12 height 7
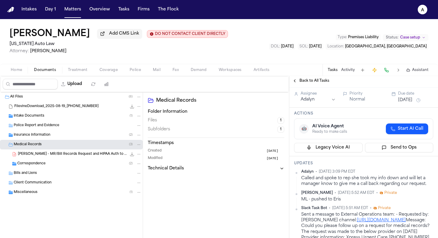
scroll to position [15, 0]
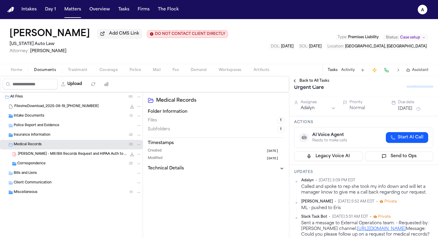
click at [271, 110] on button "[DATE]" at bounding box center [405, 109] width 14 height 6
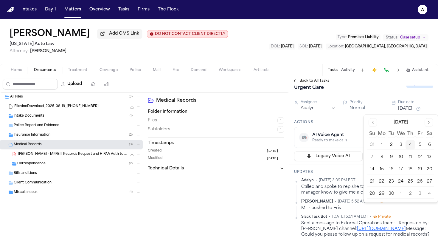
click at [271, 144] on button "5" at bounding box center [420, 145] width 10 height 10
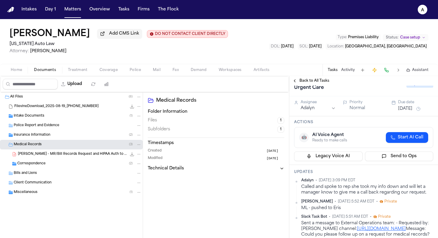
click at [271, 124] on h3 "Actions" at bounding box center [363, 122] width 139 height 5
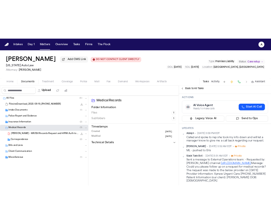
scroll to position [43, 0]
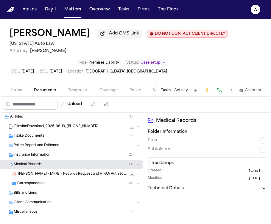
click at [171, 93] on button "Tasks" at bounding box center [166, 90] width 10 height 5
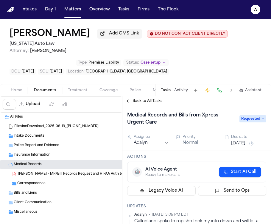
click at [147, 104] on span "Back to All Tasks" at bounding box center [147, 101] width 30 height 5
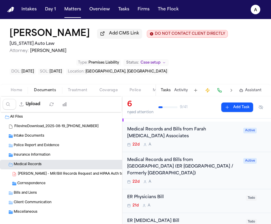
scroll to position [10, 0]
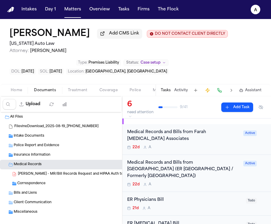
click at [202, 148] on div "22d A" at bounding box center [183, 147] width 113 height 5
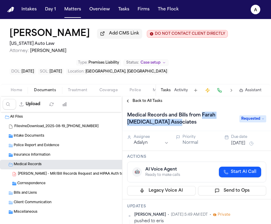
drag, startPoint x: 202, startPoint y: 128, endPoint x: 202, endPoint y: 118, distance: 10.4
click at [202, 118] on h1 "Medical Records and Bills from Farah [MEDICAL_DATA] Associates" at bounding box center [180, 119] width 111 height 17
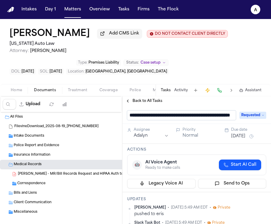
scroll to position [0, 38]
drag, startPoint x: 167, startPoint y: 116, endPoint x: 232, endPoint y: 117, distance: 65.5
click at [232, 117] on div "**********" at bounding box center [196, 116] width 139 height 10
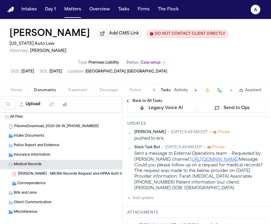
scroll to position [85, 0]
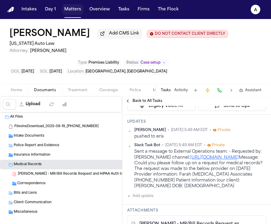
click at [75, 11] on button "Matters" at bounding box center [72, 9] width 21 height 11
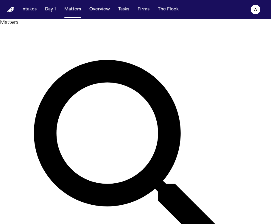
drag, startPoint x: 107, startPoint y: 40, endPoint x: 62, endPoint y: 29, distance: 46.5
click at [62, 29] on div "**********" at bounding box center [135, 165] width 271 height 292
type input "*"
type input "**********"
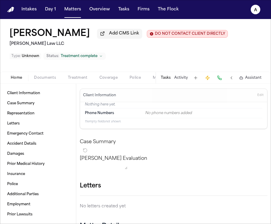
click at [169, 80] on button "Tasks" at bounding box center [166, 78] width 10 height 5
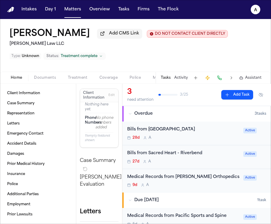
click at [193, 184] on div "Medical Records from [PERSON_NAME] Orthopedics 9d A" at bounding box center [183, 181] width 113 height 14
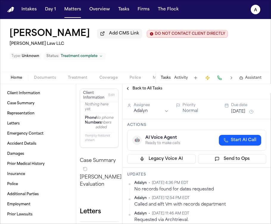
scroll to position [19, 0]
click at [242, 112] on button "[DATE]" at bounding box center [238, 112] width 14 height 6
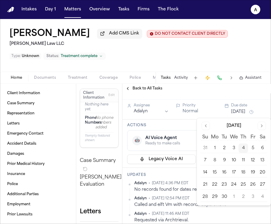
click at [225, 160] on button "9" at bounding box center [224, 161] width 10 height 10
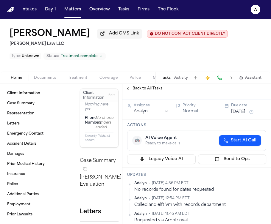
click at [193, 130] on div "Actions 🤖 AI Voice Agent Ready to make calls Start AI Call Legacy Voice AI Send…" at bounding box center [196, 144] width 149 height 49
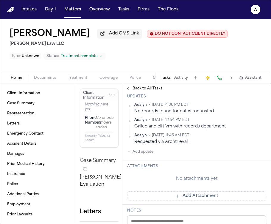
scroll to position [99, 0]
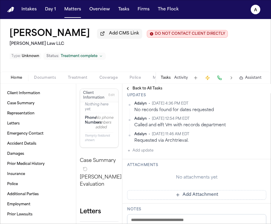
click at [153, 152] on button "Add update" at bounding box center [140, 150] width 26 height 7
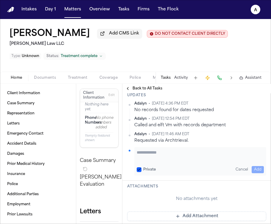
click at [157, 157] on textarea "Add your update" at bounding box center [200, 156] width 127 height 12
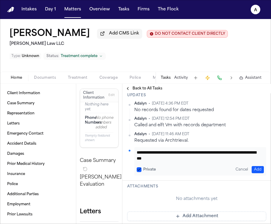
drag, startPoint x: 208, startPoint y: 161, endPoint x: 189, endPoint y: 160, distance: 18.8
click at [189, 160] on textarea "**********" at bounding box center [198, 156] width 123 height 12
type textarea "**********"
click at [140, 171] on button "Private" at bounding box center [139, 170] width 5 height 5
click at [254, 171] on button "Add" at bounding box center [258, 169] width 12 height 7
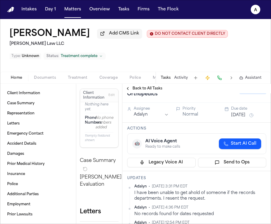
scroll to position [15, 0]
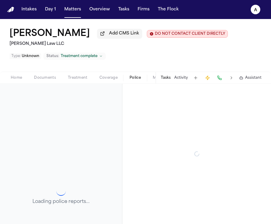
click at [141, 82] on span "button" at bounding box center [135, 81] width 18 height 1
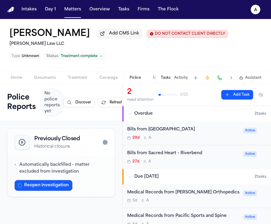
click at [166, 80] on button "Tasks" at bounding box center [166, 78] width 10 height 5
click at [197, 144] on div "Bills from [GEOGRAPHIC_DATA] 28d A Active" at bounding box center [196, 134] width 149 height 24
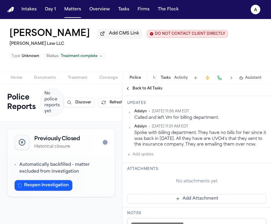
scroll to position [86, 0]
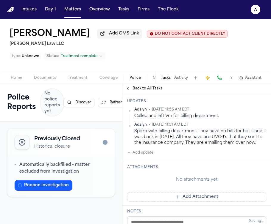
click at [156, 157] on div "[PERSON_NAME] • [DATE] 11:56 AM EDT Called and left Vm for billing department. …" at bounding box center [196, 131] width 139 height 49
click at [155, 157] on div "[PERSON_NAME] • [DATE] 11:56 AM EDT Called and left Vm for billing department. …" at bounding box center [196, 131] width 139 height 49
click at [144, 157] on button "Add update" at bounding box center [140, 152] width 26 height 7
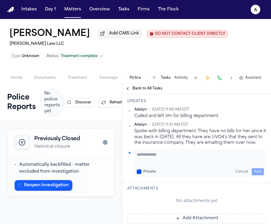
click at [138, 174] on button "Private" at bounding box center [139, 172] width 5 height 5
click at [143, 164] on textarea "Add your update" at bounding box center [200, 158] width 127 height 12
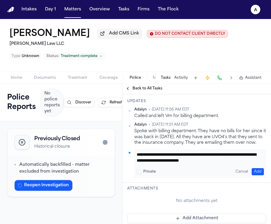
scroll to position [6, 0]
type textarea "**********"
click at [258, 176] on button "Add" at bounding box center [258, 171] width 12 height 7
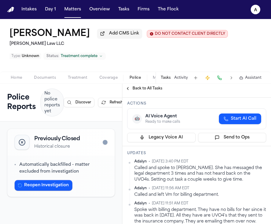
scroll to position [26, 0]
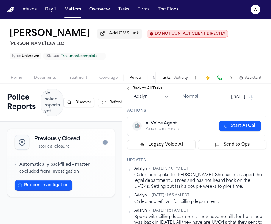
click at [241, 101] on button "[DATE]" at bounding box center [238, 98] width 14 height 6
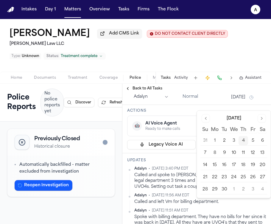
click at [245, 155] on button "11" at bounding box center [243, 154] width 10 height 10
click at [245, 167] on button "18" at bounding box center [243, 166] width 10 height 10
click at [171, 171] on span "[DATE] 3:40 PM EDT" at bounding box center [170, 169] width 37 height 5
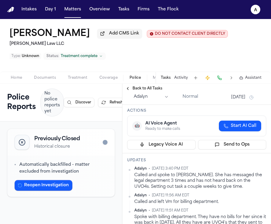
scroll to position [0, 0]
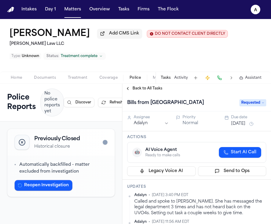
click at [149, 90] on span "Back to All Tasks" at bounding box center [147, 88] width 30 height 5
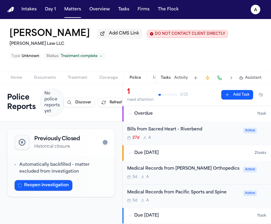
click at [209, 139] on div "27d A" at bounding box center [183, 138] width 113 height 5
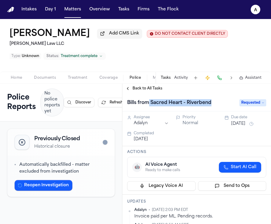
drag, startPoint x: 219, startPoint y: 102, endPoint x: 149, endPoint y: 104, distance: 69.7
click at [149, 104] on div "Bills from Sacred Heart - Riverbend" at bounding box center [181, 103] width 109 height 10
copy h1 "Sacred Heart - Riverbend"
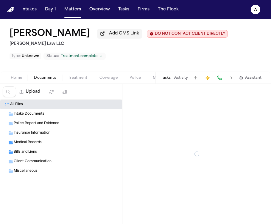
click at [41, 80] on span "Documents" at bounding box center [45, 78] width 22 height 5
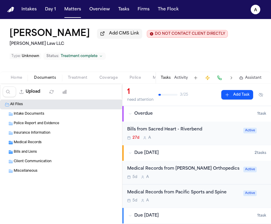
click at [63, 124] on div "Police Report and Evidence" at bounding box center [78, 123] width 128 height 5
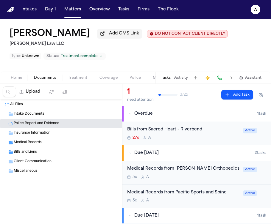
click at [65, 115] on div "Intake Documents" at bounding box center [78, 114] width 128 height 5
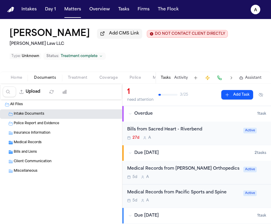
click at [167, 78] on button "Tasks" at bounding box center [166, 78] width 10 height 5
click at [194, 141] on div "27d A" at bounding box center [183, 138] width 113 height 5
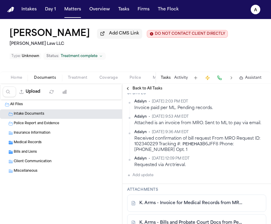
scroll to position [142, 0]
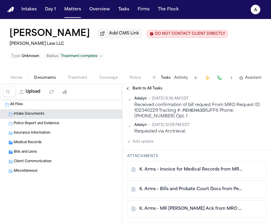
click at [203, 171] on link "K. Arms - Invoice for Medical Records from MRO - [DATE]" at bounding box center [190, 170] width 103 height 6
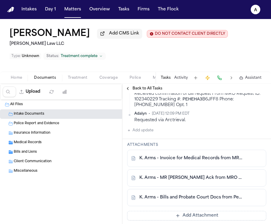
scroll to position [152, 0]
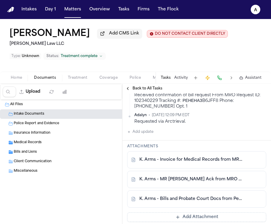
click at [203, 159] on link "K. Arms - Invoice for Medical Records from MRO - [DATE]" at bounding box center [190, 160] width 103 height 6
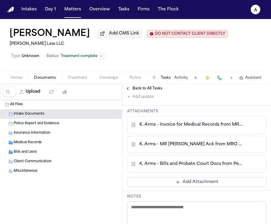
click at [209, 171] on div "K. Arms - Bills and Probate Court Docs from PeaceHealth - [DATE] to [DATE]" at bounding box center [196, 164] width 139 height 17
click at [212, 167] on link "K. Arms - Bills and Probate Court Docs from PeaceHealth - [DATE] to [DATE]" at bounding box center [190, 164] width 103 height 6
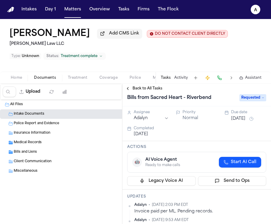
scroll to position [0, 0]
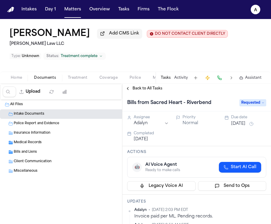
click at [251, 105] on span "Requested" at bounding box center [252, 102] width 27 height 7
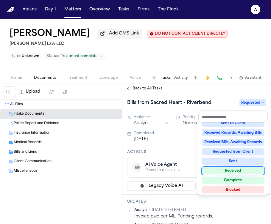
click at [232, 171] on div "Received" at bounding box center [233, 171] width 62 height 7
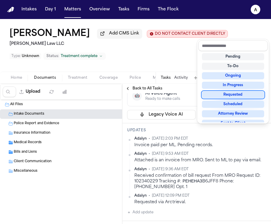
scroll to position [149, 0]
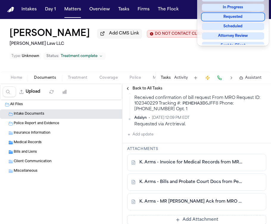
click at [227, 166] on div "Bills from Sacred Heart - Riverbend Received Assignee Adalyn Priority Normal Du…" at bounding box center [196, 177] width 149 height 466
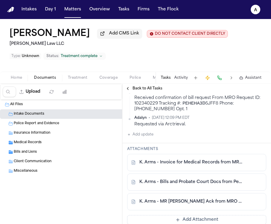
click at [218, 165] on link "K. Arms - Invoice for Medical Records from MRO - [DATE]" at bounding box center [190, 163] width 103 height 6
click at [47, 155] on div "Bills and Liens ( 2 )" at bounding box center [78, 152] width 128 height 5
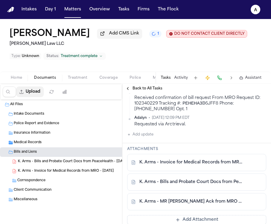
click at [31, 92] on button "Upload" at bounding box center [30, 92] width 28 height 11
select select "**********"
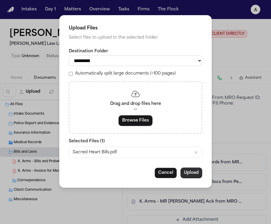
click at [193, 176] on button "Upload" at bounding box center [191, 173] width 22 height 11
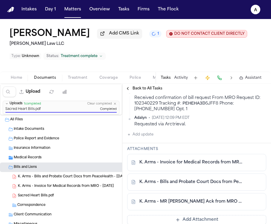
click at [218, 49] on div "[PERSON_NAME] Arms Add CMS Link 1 DO NOT CONTACT CLIENT DIRECTLY DO NOT CONTACT…" at bounding box center [135, 45] width 271 height 53
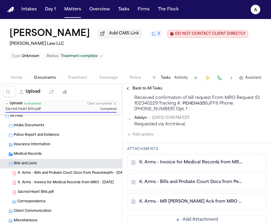
click at [205, 165] on link "K. Arms - Invoice for Medical Records from MRO - [DATE]" at bounding box center [190, 163] width 103 height 6
click at [69, 10] on button "Matters" at bounding box center [72, 9] width 21 height 11
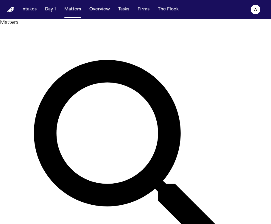
drag, startPoint x: 115, startPoint y: 40, endPoint x: 46, endPoint y: 31, distance: 68.9
click at [46, 31] on div "**********" at bounding box center [135, 165] width 271 height 292
drag, startPoint x: 128, startPoint y: 38, endPoint x: 26, endPoint y: 27, distance: 103.0
click at [26, 27] on div "**********" at bounding box center [135, 165] width 271 height 292
type input "*****"
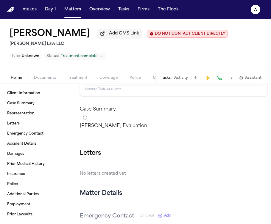
click at [166, 80] on button "Tasks" at bounding box center [166, 78] width 10 height 5
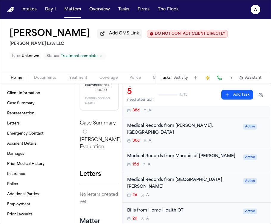
scroll to position [40, 0]
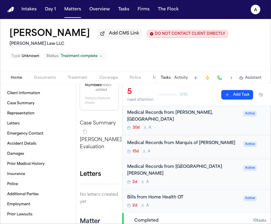
click at [196, 204] on div "2d A" at bounding box center [183, 206] width 113 height 5
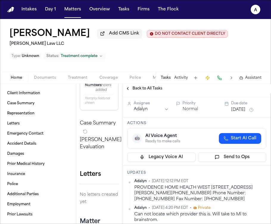
scroll to position [43, 0]
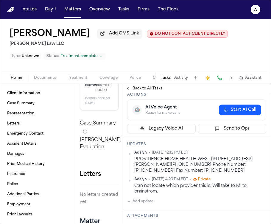
click at [218, 171] on div "PROVIDENCE HOME HEALTH WEST [STREET_ADDRESS][PERSON_NAME][PHONE_NUMBER] Phone N…" at bounding box center [200, 165] width 132 height 17
click at [151, 91] on span "Back to All Tasks" at bounding box center [147, 88] width 30 height 5
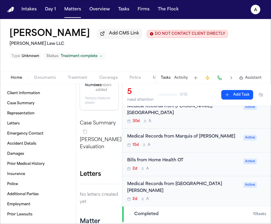
scroll to position [53, 0]
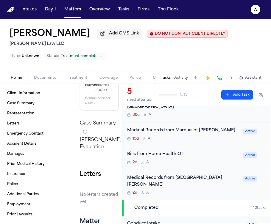
click at [204, 184] on div "Medical Records from [GEOGRAPHIC_DATA][PERSON_NAME] 2d A" at bounding box center [183, 185] width 113 height 21
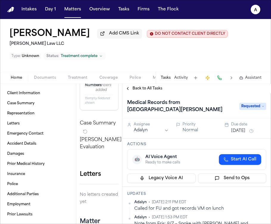
click at [155, 91] on span "Back to All Tasks" at bounding box center [147, 88] width 30 height 5
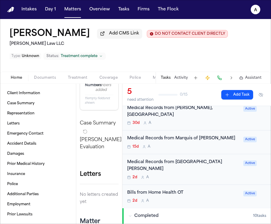
scroll to position [54, 0]
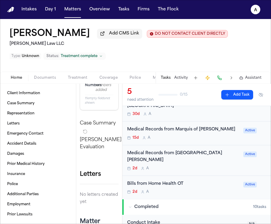
click at [200, 184] on div "Bills from Home Health OT 2d A" at bounding box center [183, 188] width 113 height 14
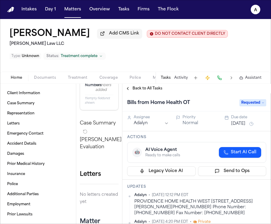
click at [238, 127] on button "[DATE]" at bounding box center [238, 124] width 14 height 6
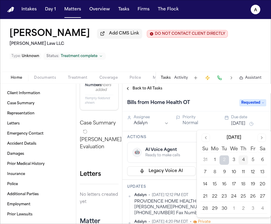
click at [216, 172] on button "8" at bounding box center [215, 173] width 10 height 10
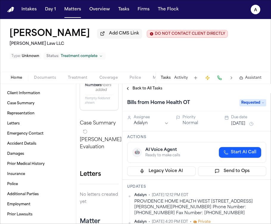
click at [182, 186] on h3 "Updates" at bounding box center [196, 187] width 139 height 5
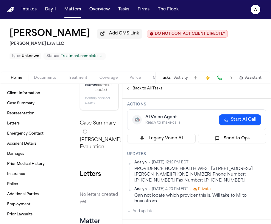
scroll to position [40, 0]
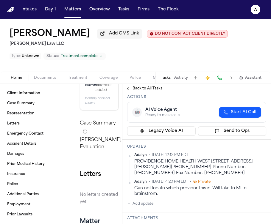
click at [143, 206] on button "Add update" at bounding box center [140, 204] width 26 height 7
click at [149, 207] on textarea "Add your update" at bounding box center [200, 209] width 127 height 12
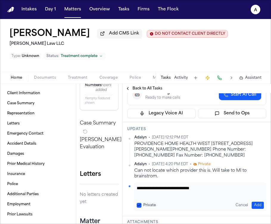
scroll to position [65, 0]
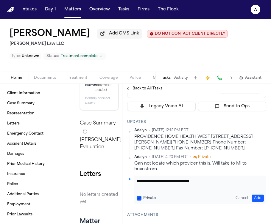
type textarea "**********"
click at [141, 199] on button "Private" at bounding box center [139, 198] width 5 height 5
click at [256, 200] on button "Add" at bounding box center [258, 198] width 12 height 7
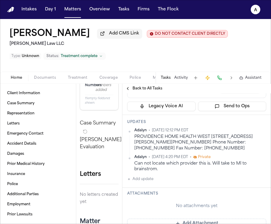
scroll to position [0, 0]
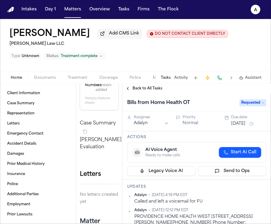
click at [243, 123] on button "[DATE]" at bounding box center [238, 124] width 14 height 6
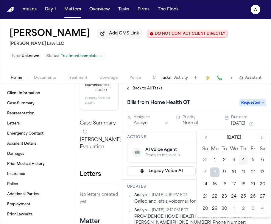
click at [214, 99] on div "Bills from Home Health OT Requested" at bounding box center [196, 102] width 149 height 18
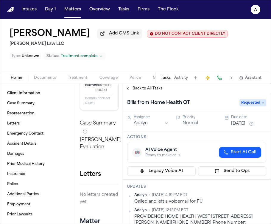
click at [143, 91] on span "Back to All Tasks" at bounding box center [147, 88] width 30 height 5
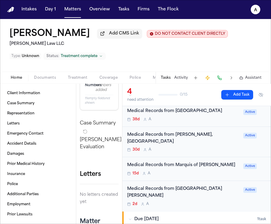
scroll to position [20, 0]
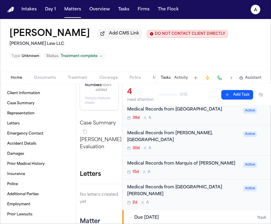
click at [200, 165] on div "Medical Records from Marquis of [PERSON_NAME] 15d A" at bounding box center [183, 168] width 113 height 14
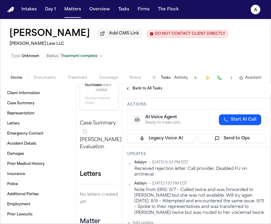
scroll to position [45, 0]
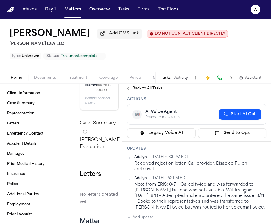
click at [174, 171] on div "Received rejection letter. Call provider, Disabled FU on arctrieval." at bounding box center [200, 167] width 132 height 12
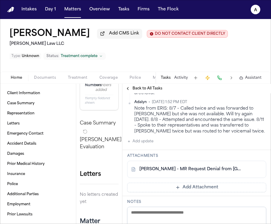
scroll to position [117, 0]
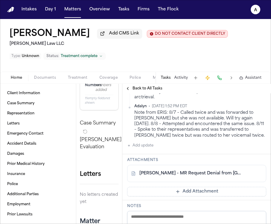
click at [202, 176] on link "[PERSON_NAME] - MR Request Denial from [GEOGRAPHIC_DATA] - [DATE]" at bounding box center [190, 174] width 103 height 6
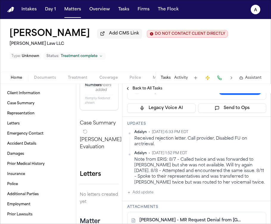
scroll to position [72, 0]
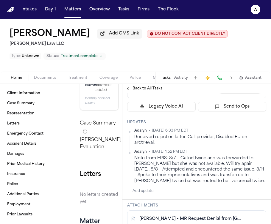
click at [188, 174] on div "Note from ERIS: 8/7 – Called twice and was forwarded to [PERSON_NAME] but she w…" at bounding box center [200, 170] width 132 height 29
click at [208, 183] on div "Note from ERIS: 8/7 – Called twice and was forwarded to [PERSON_NAME] but she w…" at bounding box center [200, 170] width 132 height 29
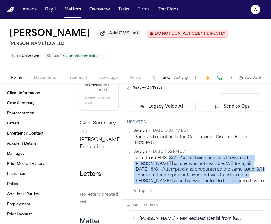
drag, startPoint x: 212, startPoint y: 183, endPoint x: 168, endPoint y: 160, distance: 49.9
click at [168, 160] on div "Note from ERIS: 8/7 – Called twice and was forwarded to [PERSON_NAME] but she w…" at bounding box center [200, 170] width 132 height 29
copy div "8/7 – Called twice and was forwarded to [PERSON_NAME] but she was not available…"
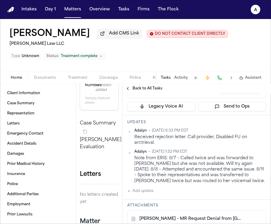
click at [225, 189] on div "[PERSON_NAME] • [DATE] 6:33 PM EDT Received rejection letter. Call provider, Di…" at bounding box center [196, 162] width 139 height 66
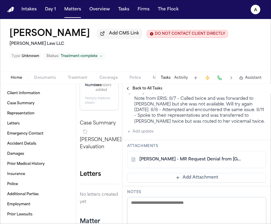
scroll to position [140, 0]
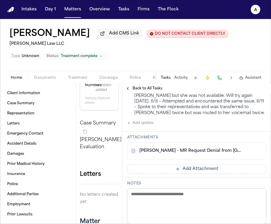
click at [148, 91] on span "Back to All Tasks" at bounding box center [147, 88] width 30 height 5
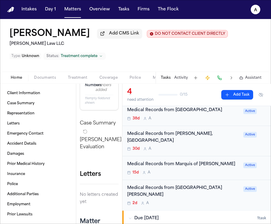
scroll to position [32, 0]
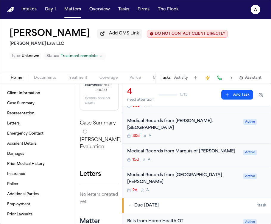
click at [194, 180] on div "Medical Records from [GEOGRAPHIC_DATA][PERSON_NAME]" at bounding box center [183, 179] width 113 height 14
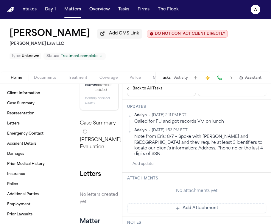
scroll to position [88, 0]
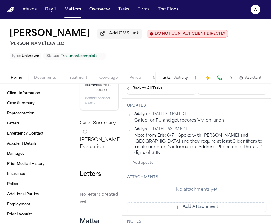
click at [143, 90] on span "Back to All Tasks" at bounding box center [147, 88] width 30 height 5
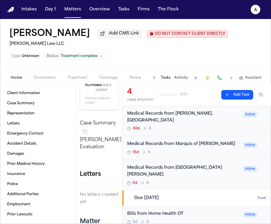
scroll to position [34, 0]
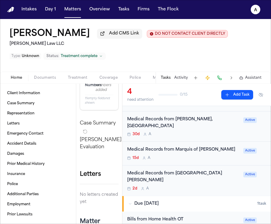
click at [201, 173] on div "Medical Records from [GEOGRAPHIC_DATA][PERSON_NAME]" at bounding box center [183, 178] width 113 height 14
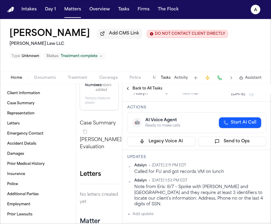
scroll to position [46, 0]
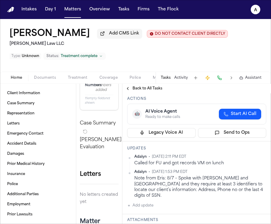
click at [138, 88] on span "Back to All Tasks" at bounding box center [147, 88] width 30 height 5
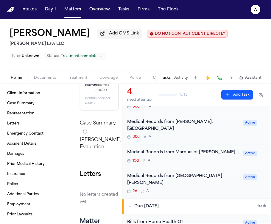
scroll to position [44, 0]
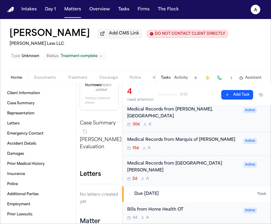
click at [210, 146] on div "15d A" at bounding box center [183, 148] width 113 height 5
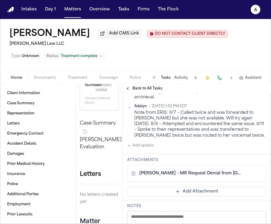
scroll to position [119, 0]
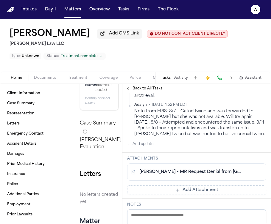
click at [211, 172] on link "[PERSON_NAME] - MR Request Denial from [GEOGRAPHIC_DATA] - [DATE]" at bounding box center [190, 172] width 103 height 6
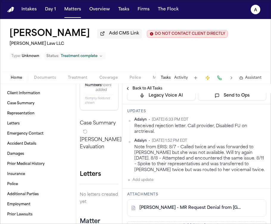
scroll to position [0, 0]
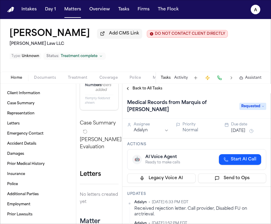
click at [141, 88] on span "Back to All Tasks" at bounding box center [147, 88] width 30 height 5
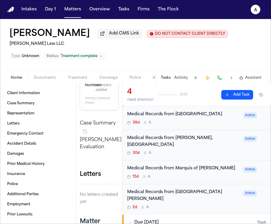
scroll to position [16, 0]
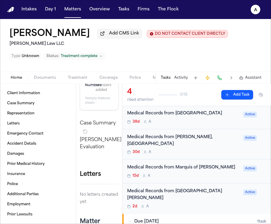
click at [180, 150] on div "30d A" at bounding box center [183, 152] width 113 height 5
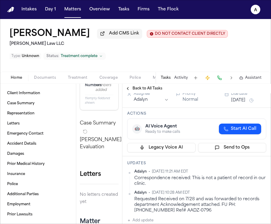
scroll to position [34, 0]
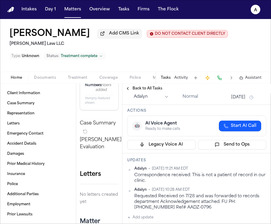
click at [173, 179] on div "[PERSON_NAME] • [DATE] 11:21 AM EDT Correspondence received: This is not a pati…" at bounding box center [196, 189] width 139 height 44
click at [166, 177] on div "Correspondence received: This is not a patient of record in our clinic." at bounding box center [200, 179] width 132 height 12
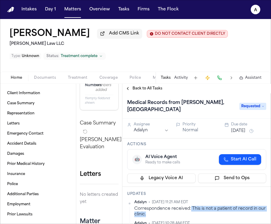
drag, startPoint x: 190, startPoint y: 204, endPoint x: 202, endPoint y: 207, distance: 12.5
click at [202, 207] on div "Correspondence received: This is not a patient of record in our clinic." at bounding box center [200, 212] width 132 height 12
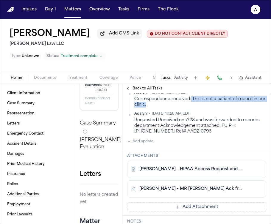
scroll to position [128, 0]
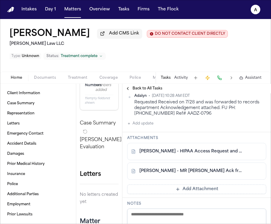
click at [217, 168] on link "[PERSON_NAME] - MR [PERSON_NAME] Ack from Providence Medical Group - [DATE]" at bounding box center [190, 171] width 103 height 6
click at [193, 143] on div "[PERSON_NAME] - HIPAA Access Request and POA - [DATE]" at bounding box center [196, 151] width 139 height 17
click at [196, 149] on link "[PERSON_NAME] - HIPAA Access Request and POA - [DATE]" at bounding box center [190, 152] width 103 height 6
click at [72, 11] on button "Matters" at bounding box center [72, 9] width 21 height 11
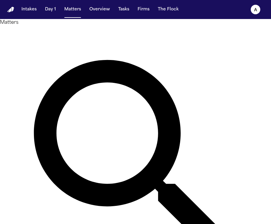
drag, startPoint x: 115, startPoint y: 36, endPoint x: 42, endPoint y: 26, distance: 73.9
click at [42, 26] on div "Matters ***** Overview Add Matter" at bounding box center [135, 165] width 271 height 292
type input "****"
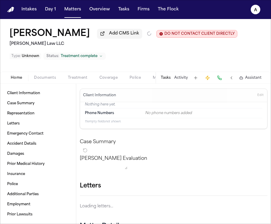
click at [166, 60] on div "[PERSON_NAME] Add CMS Link DO NOT CONTACT CLIENT DIRECTLY DO NOT CONTACT [PERSO…" at bounding box center [135, 45] width 271 height 53
click at [168, 80] on button "Tasks" at bounding box center [166, 78] width 10 height 5
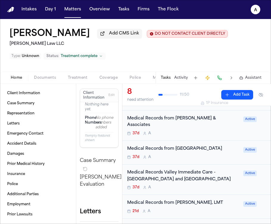
scroll to position [63, 0]
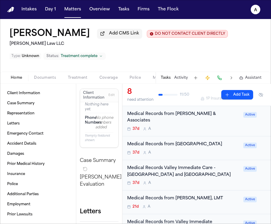
click at [210, 154] on div "37d A" at bounding box center [183, 153] width 113 height 5
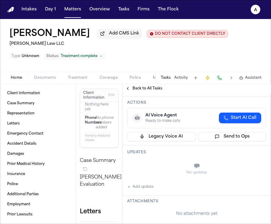
scroll to position [42, 0]
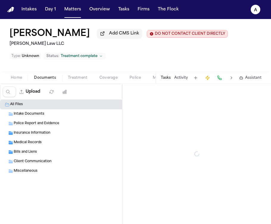
click at [44, 78] on span "Documents" at bounding box center [45, 78] width 22 height 5
click at [56, 142] on div "Medical Records ( 17 )" at bounding box center [78, 142] width 128 height 5
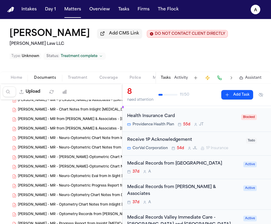
scroll to position [27, 0]
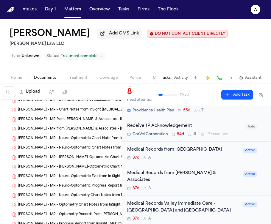
click at [178, 161] on div "Medical Records from [GEOGRAPHIC_DATA] 37d A" at bounding box center [183, 154] width 113 height 14
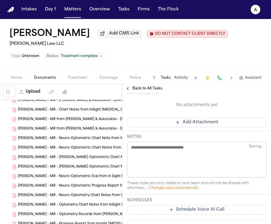
scroll to position [152, 0]
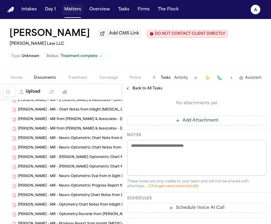
click at [77, 9] on button "Matters" at bounding box center [72, 9] width 21 height 11
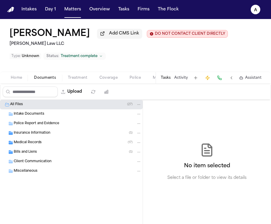
click at [168, 79] on button "Tasks" at bounding box center [166, 78] width 10 height 5
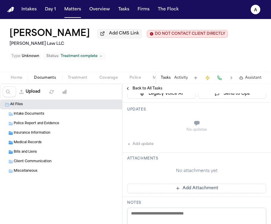
scroll to position [85, 0]
click at [151, 149] on div "Updates No updates Add update" at bounding box center [196, 127] width 149 height 50
click at [154, 145] on div "No updates Add update" at bounding box center [196, 131] width 139 height 32
click at [147, 141] on div "No updates Add update" at bounding box center [196, 131] width 139 height 32
click at [147, 145] on button "Add update" at bounding box center [140, 144] width 26 height 7
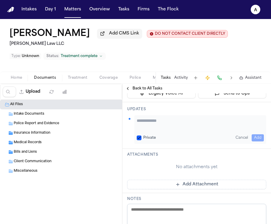
click at [157, 127] on textarea "Add your update" at bounding box center [200, 124] width 127 height 12
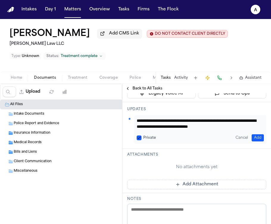
scroll to position [6, 0]
type textarea "**********"
click at [135, 139] on div "**********" at bounding box center [200, 129] width 132 height 29
click at [137, 139] on button "Private" at bounding box center [139, 138] width 5 height 5
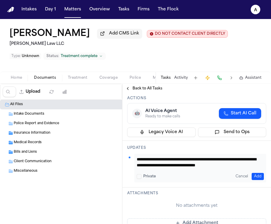
scroll to position [16, 0]
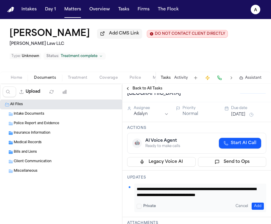
click at [243, 118] on button "[DATE]" at bounding box center [238, 115] width 14 height 6
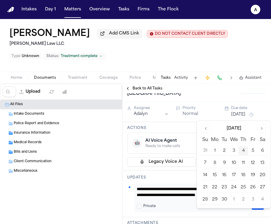
click at [258, 130] on button "Go to next month" at bounding box center [261, 129] width 8 height 8
click at [207, 132] on button "Go to previous month" at bounding box center [206, 129] width 8 height 8
click at [215, 163] on button "8" at bounding box center [215, 164] width 10 height 10
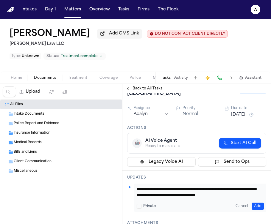
click at [186, 140] on div "🤖 AI Voice Agent Ready to make calls Start AI Call" at bounding box center [196, 143] width 129 height 11
click at [254, 208] on button "Add" at bounding box center [258, 206] width 12 height 7
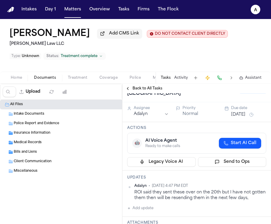
scroll to position [0, 0]
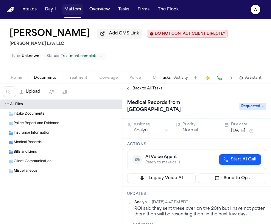
click at [74, 11] on button "Matters" at bounding box center [72, 9] width 21 height 11
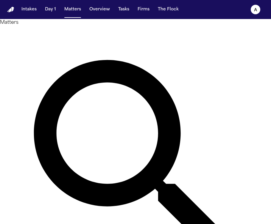
drag, startPoint x: 109, startPoint y: 36, endPoint x: 30, endPoint y: 36, distance: 78.9
click at [30, 36] on div "Matters **** Overview Add Matter" at bounding box center [135, 165] width 271 height 292
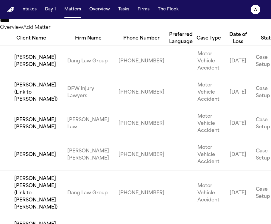
scroll to position [302, 0]
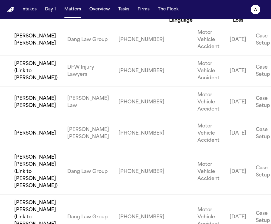
type input "*****"
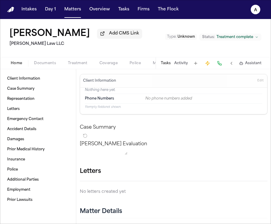
click at [168, 63] on button "Tasks" at bounding box center [166, 63] width 10 height 5
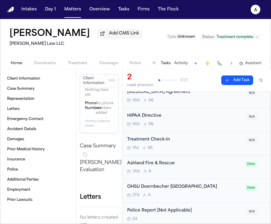
scroll to position [110, 0]
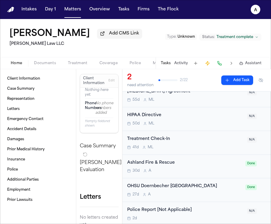
click at [210, 53] on div "[PERSON_NAME] Add CMS Link [PERSON_NAME] Law LLC Type : Unknown Status: Treatme…" at bounding box center [135, 38] width 271 height 38
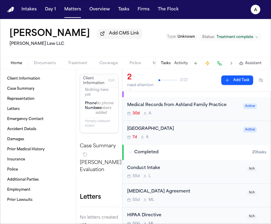
scroll to position [0, 0]
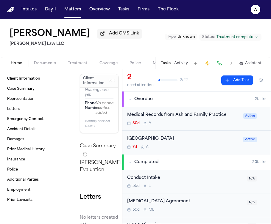
click at [217, 150] on div "7d A" at bounding box center [183, 147] width 113 height 5
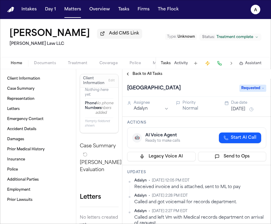
click at [154, 75] on span "Back to All Tasks" at bounding box center [147, 74] width 30 height 5
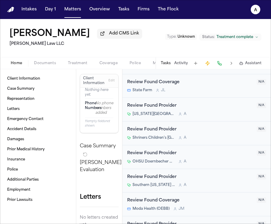
scroll to position [422, 0]
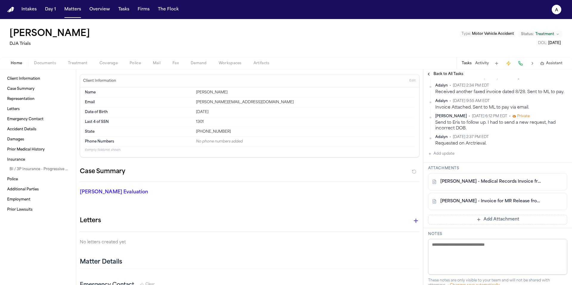
scroll to position [116, 0]
click at [46, 63] on span "Documents" at bounding box center [45, 63] width 22 height 5
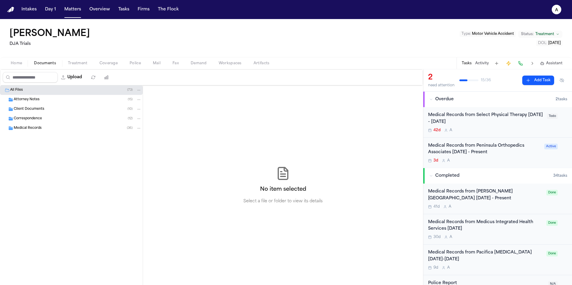
click at [83, 102] on div "Attorney Notes ( 15 )" at bounding box center [78, 99] width 128 height 5
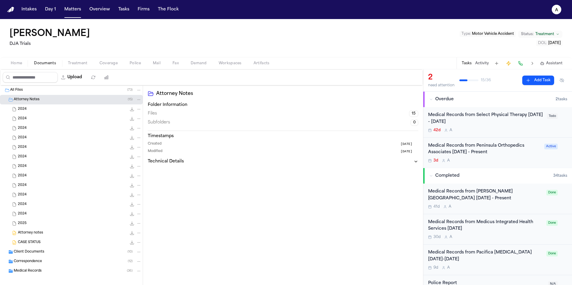
click at [84, 99] on div "Attorney Notes ( 15 )" at bounding box center [78, 99] width 128 height 5
